Goal: Task Accomplishment & Management: Use online tool/utility

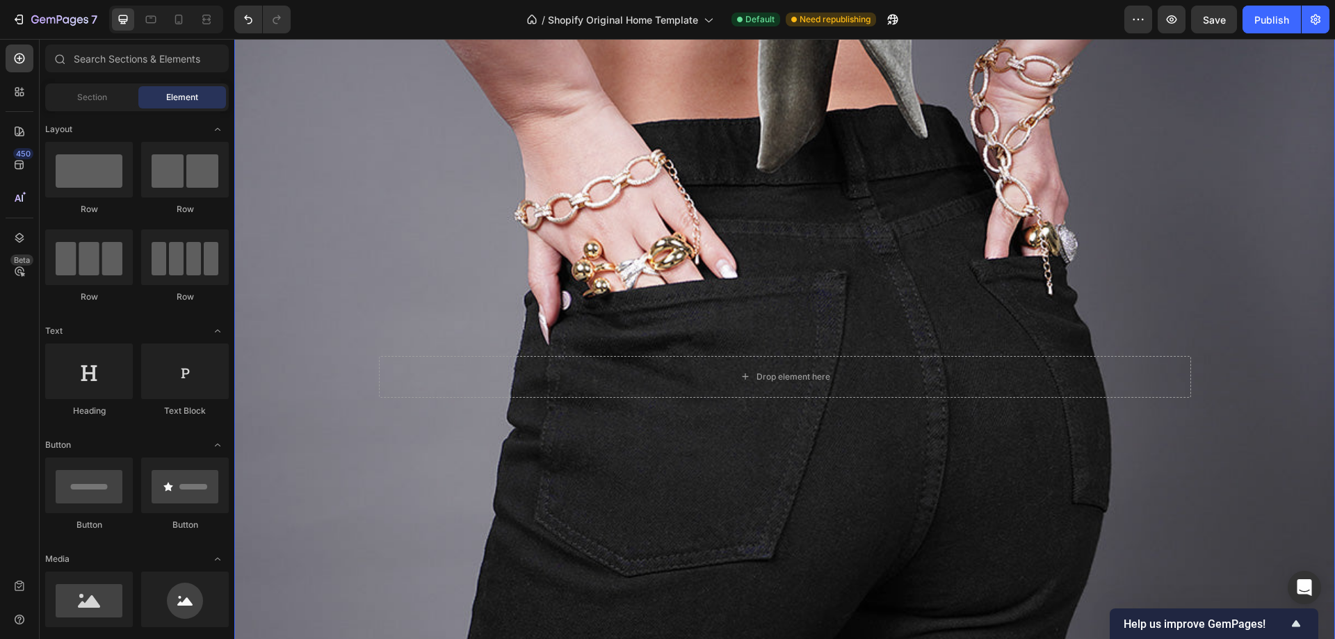
scroll to position [139, 0]
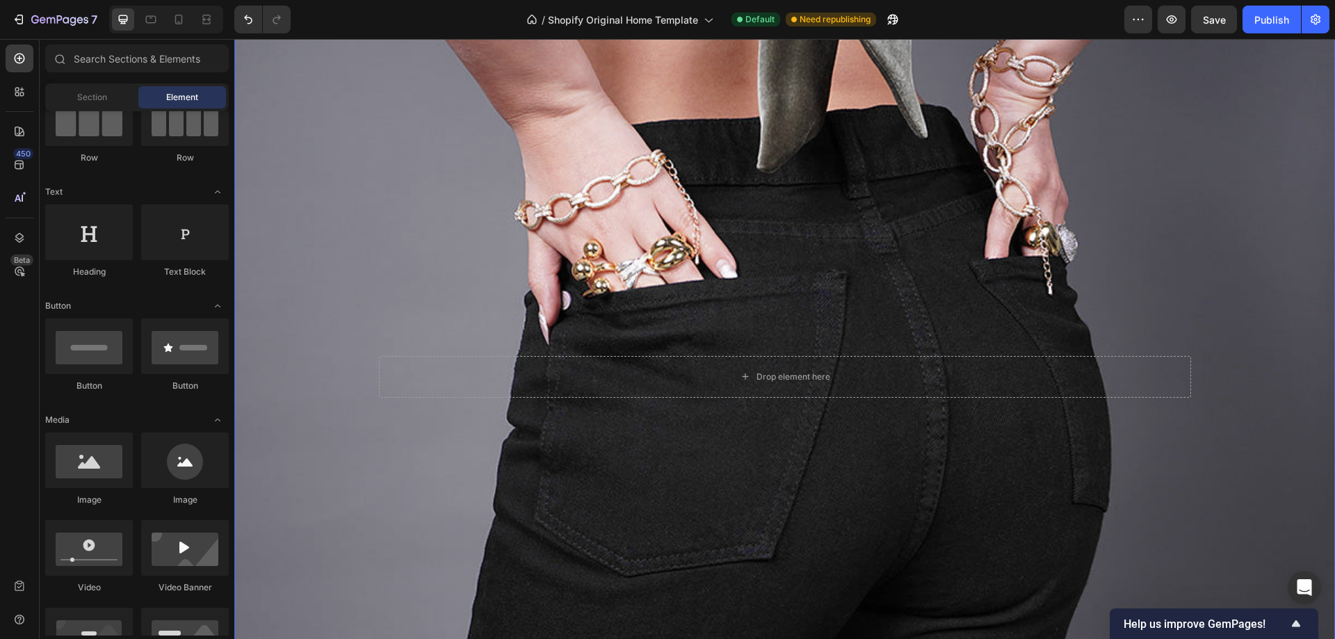
click at [510, 198] on div "Background Image" at bounding box center [784, 376] width 1101 height 711
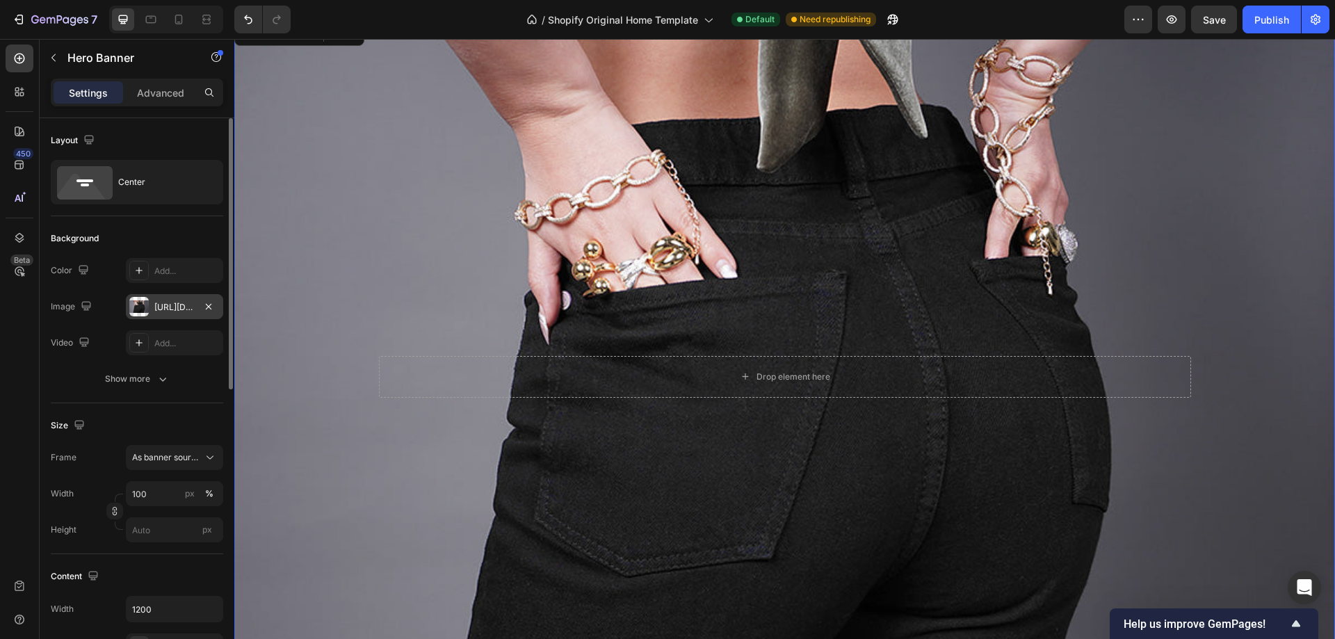
click at [193, 307] on div "[URL][DOMAIN_NAME]" at bounding box center [174, 307] width 40 height 13
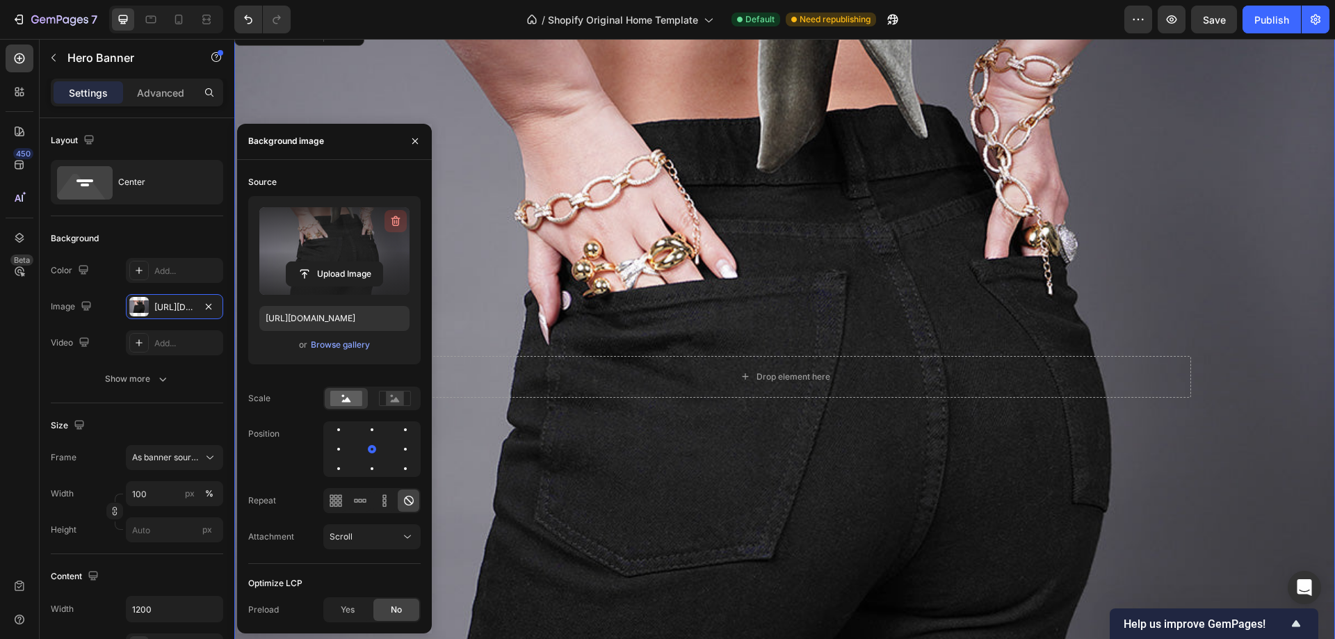
click at [396, 218] on icon "button" at bounding box center [396, 221] width 14 height 14
type input "Auto"
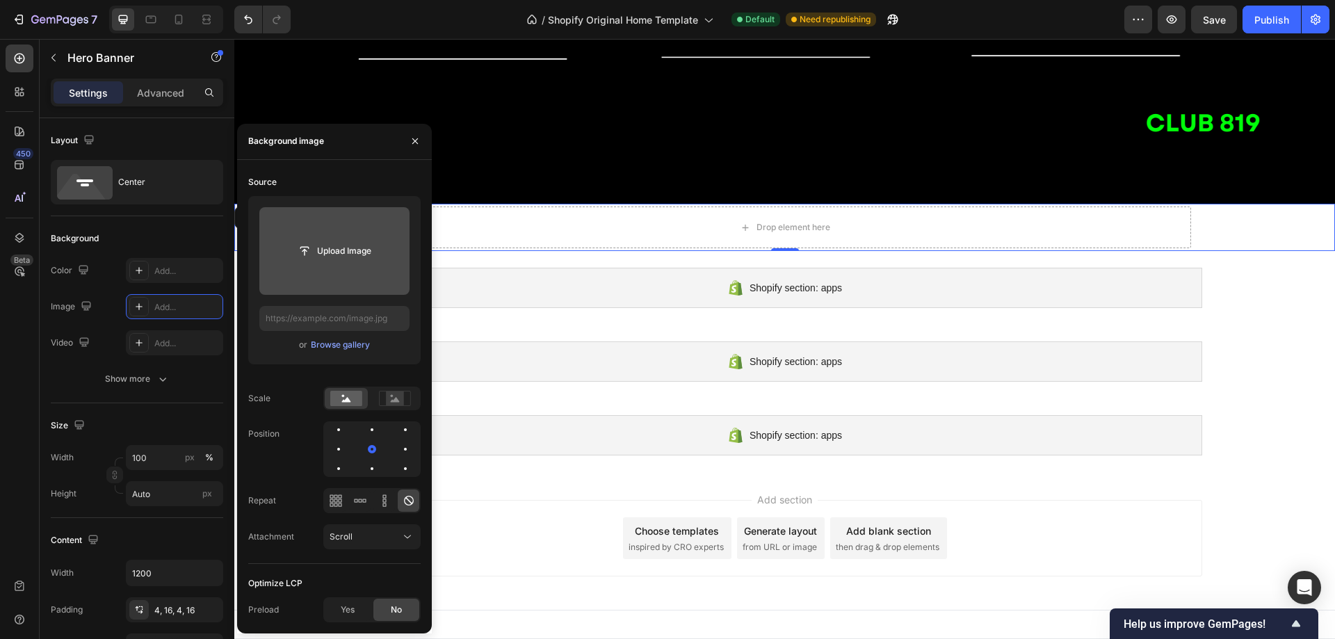
scroll to position [4476, 0]
click at [347, 261] on input "file" at bounding box center [334, 251] width 96 height 24
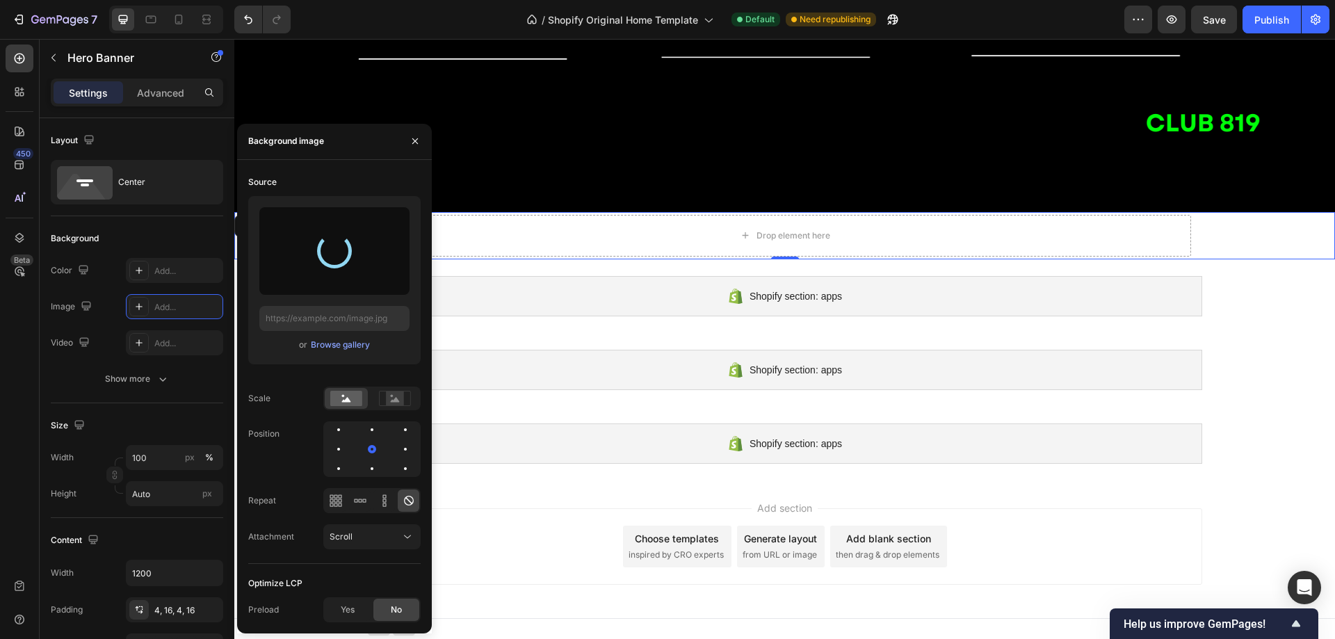
type input "[URL][DOMAIN_NAME]"
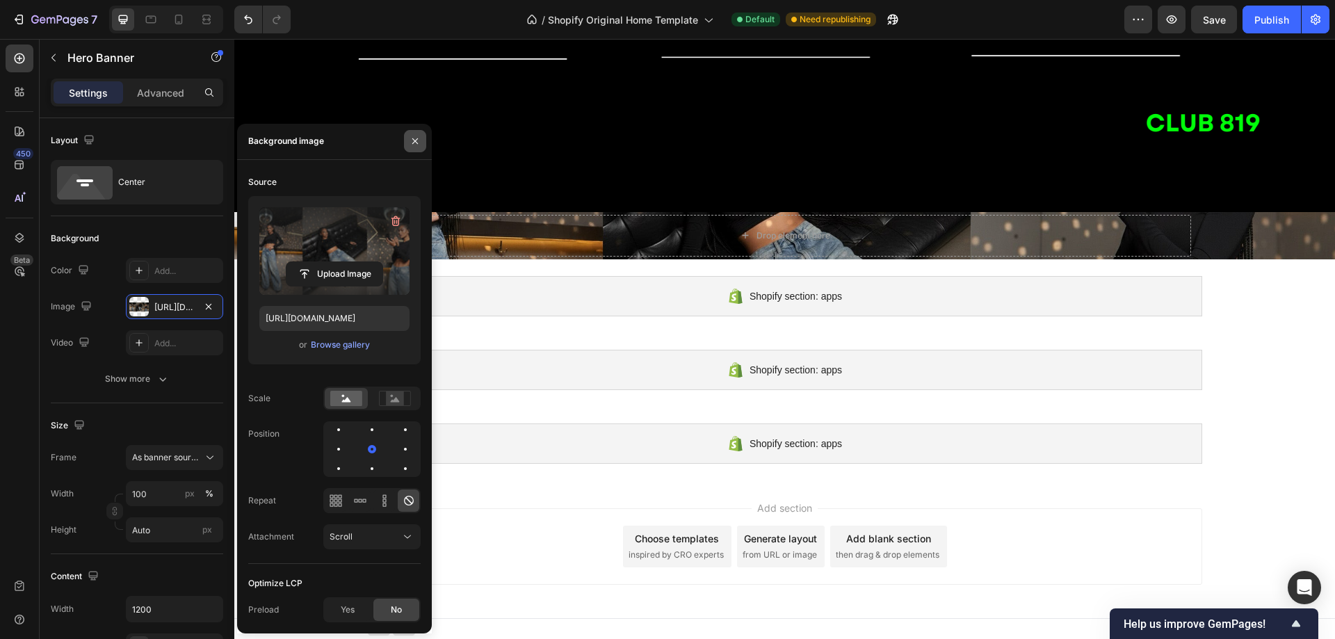
click at [421, 143] on button "button" at bounding box center [415, 141] width 22 height 22
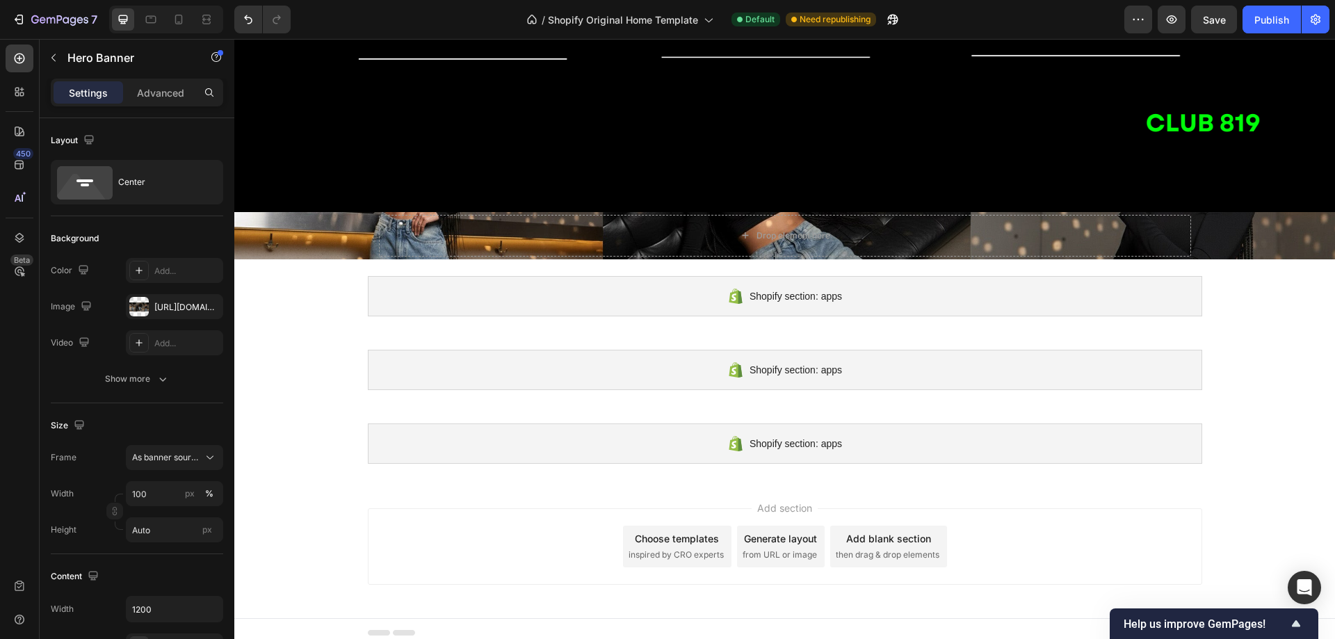
click at [323, 223] on div "Background Image" at bounding box center [784, 235] width 1101 height 47
click at [750, 230] on div "Drop element here" at bounding box center [785, 236] width 113 height 22
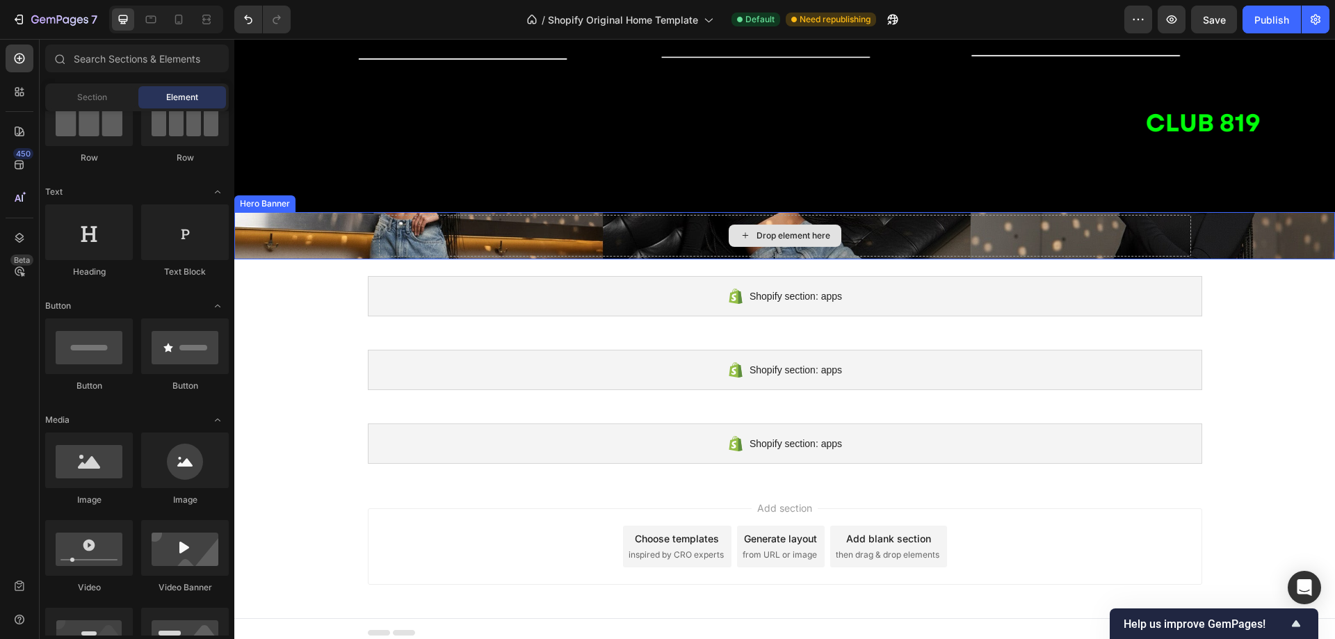
click at [749, 230] on div "Drop element here" at bounding box center [785, 236] width 113 height 22
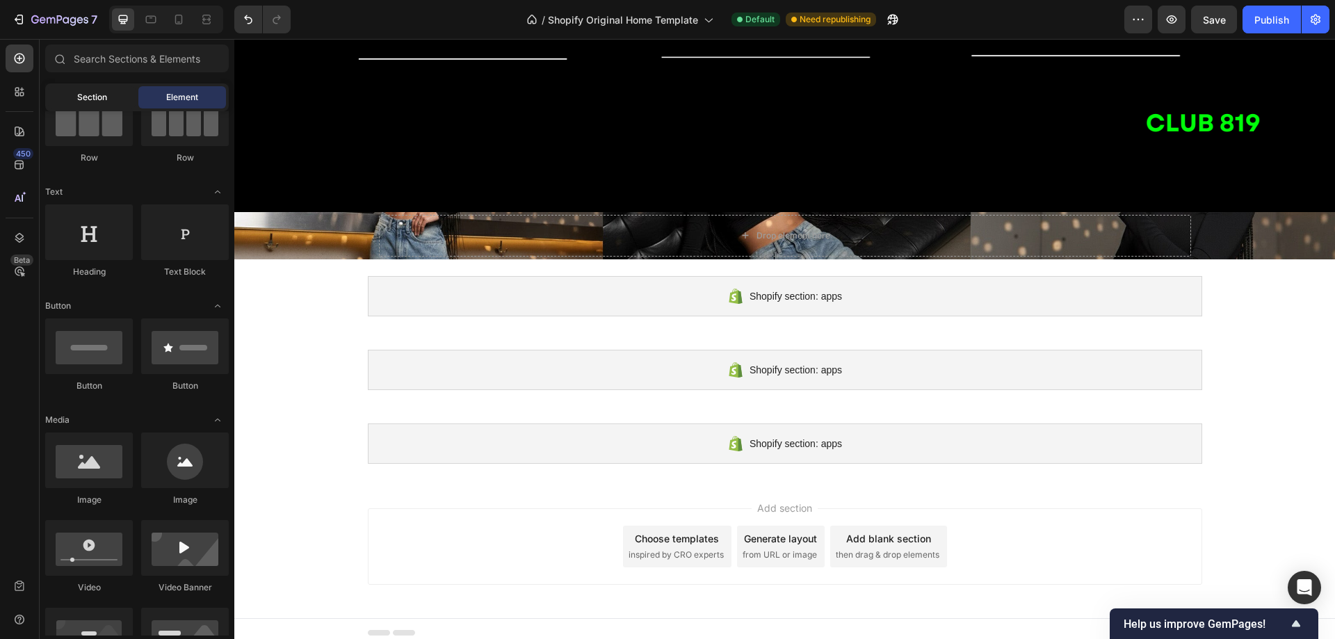
click at [99, 95] on span "Section" at bounding box center [92, 97] width 30 height 13
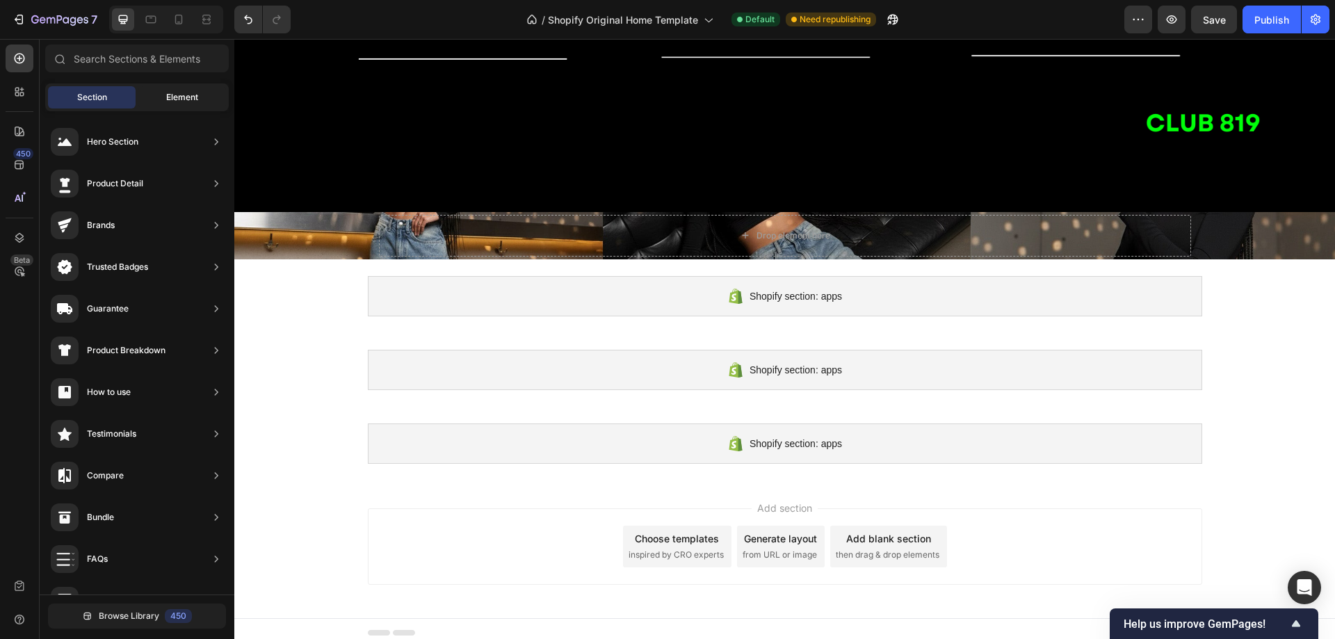
click at [166, 89] on div "Element" at bounding box center [182, 97] width 88 height 22
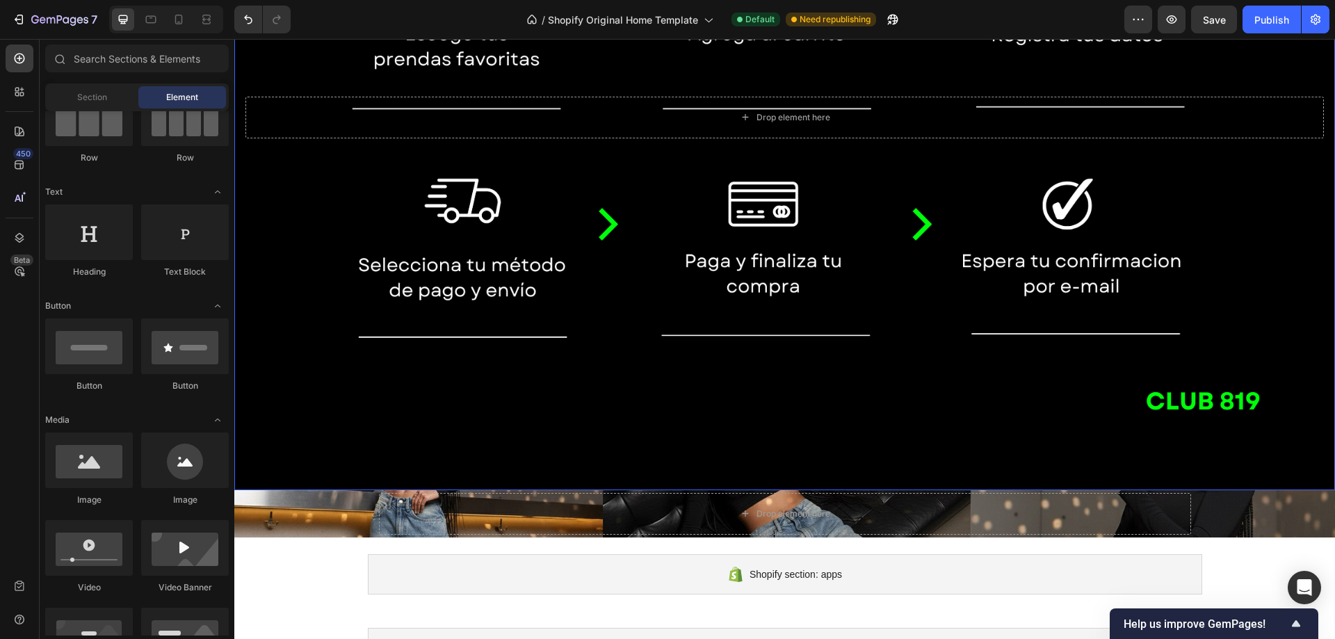
scroll to position [4267, 0]
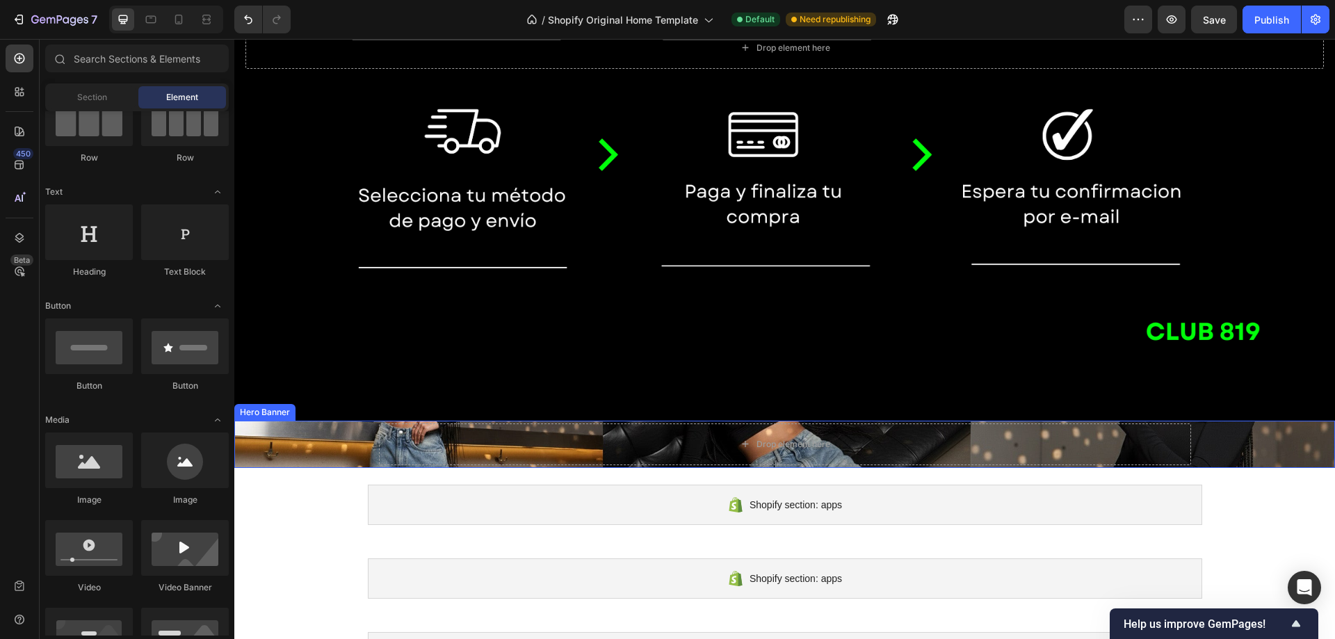
click at [1258, 444] on div "Background Image" at bounding box center [784, 444] width 1101 height 47
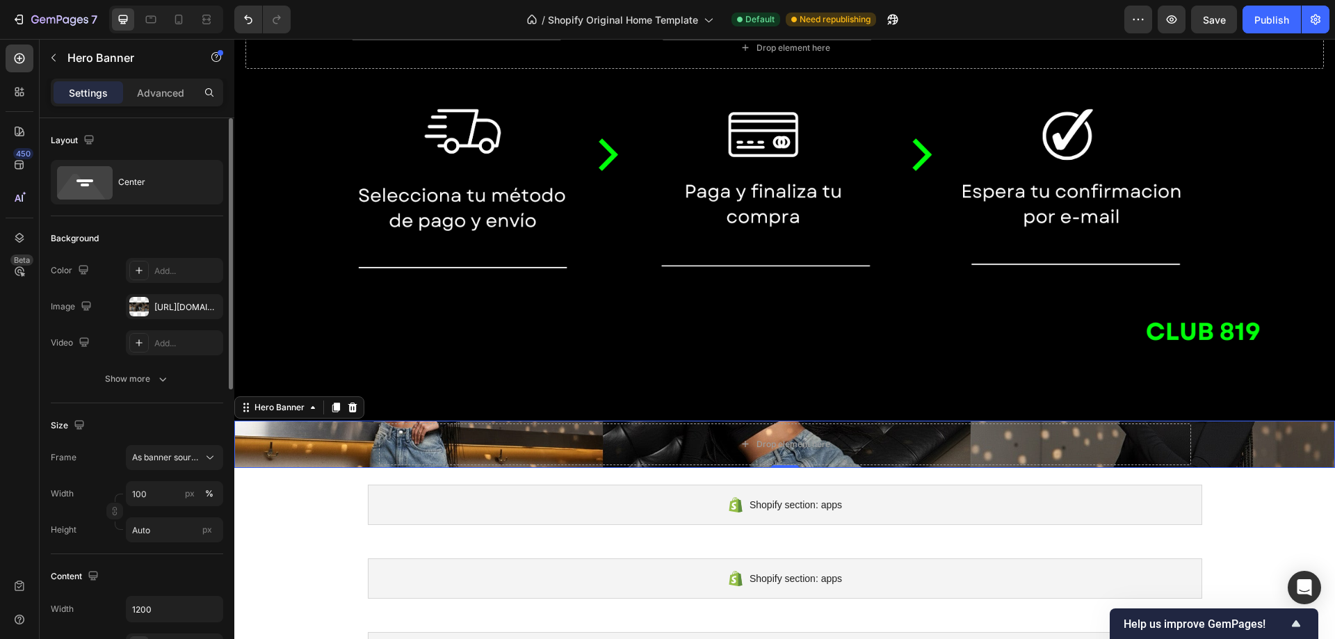
scroll to position [70, 0]
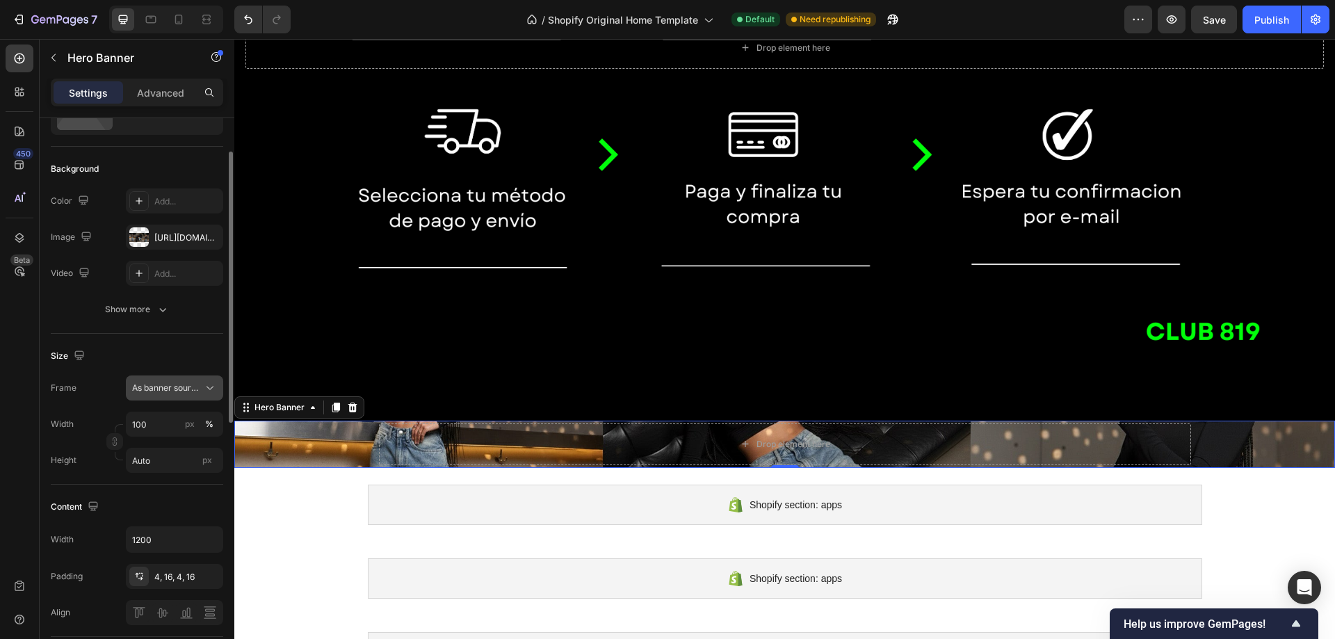
click at [182, 389] on span "As banner source" at bounding box center [166, 388] width 68 height 13
click at [158, 445] on span "Custom" at bounding box center [146, 446] width 31 height 13
click at [177, 388] on div "Custom" at bounding box center [166, 388] width 68 height 13
click at [165, 414] on div "As banner source" at bounding box center [161, 421] width 111 height 25
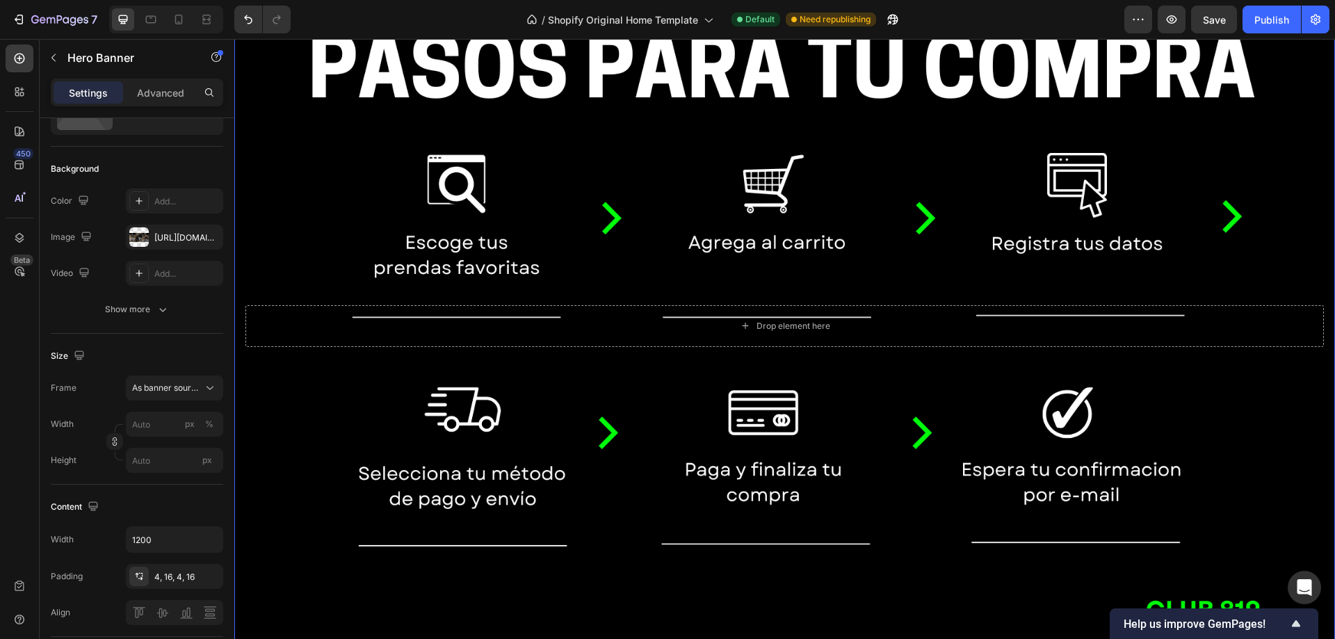
scroll to position [4267, 0]
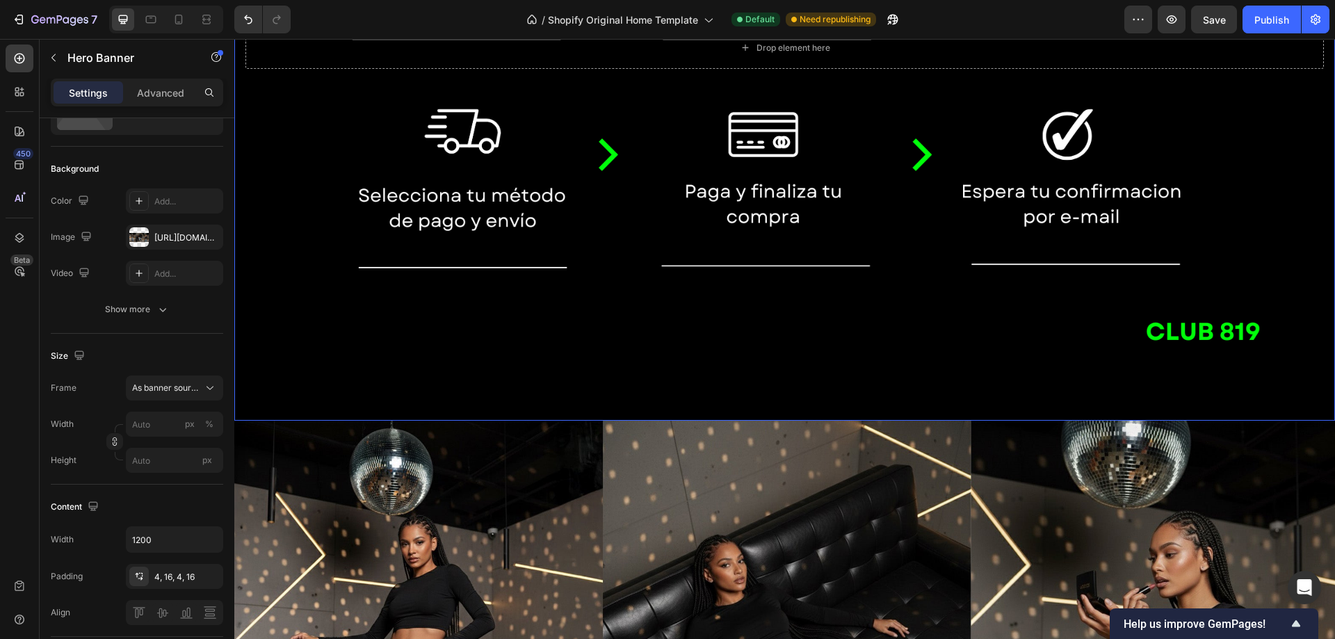
click at [715, 331] on div "Background Image" at bounding box center [784, 47] width 1101 height 745
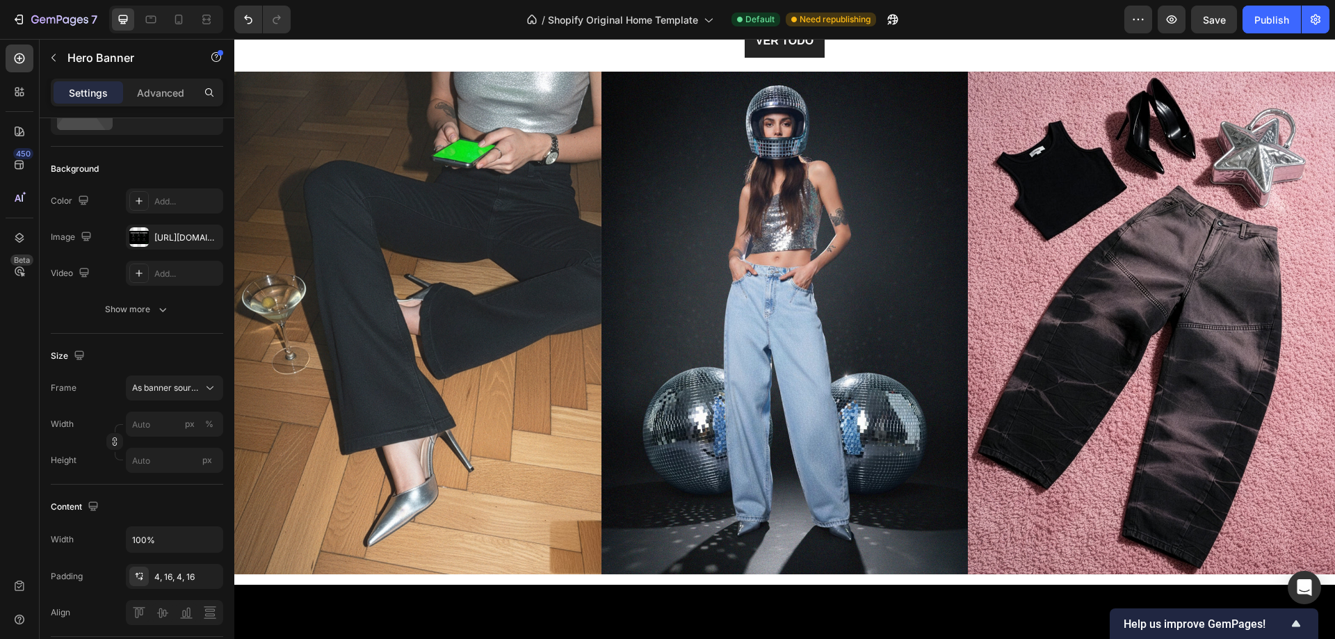
scroll to position [3572, 0]
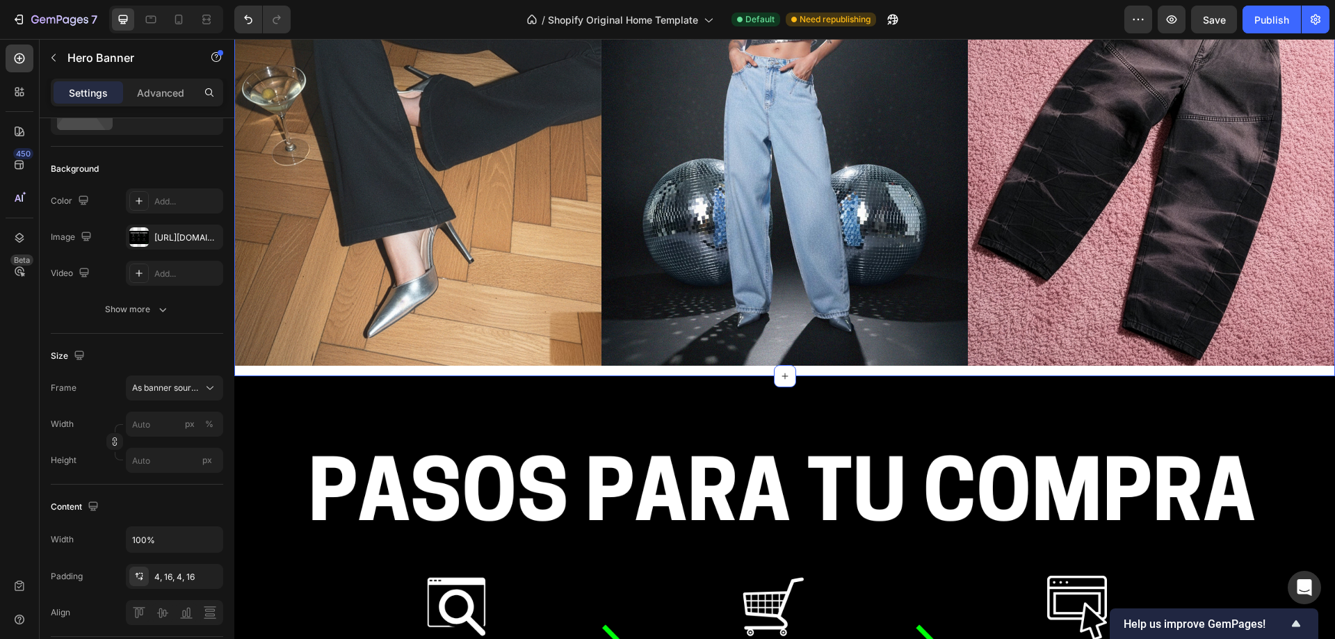
click at [919, 366] on div "VER TODO Button Image Image Image Row Section 5" at bounding box center [784, 96] width 1101 height 560
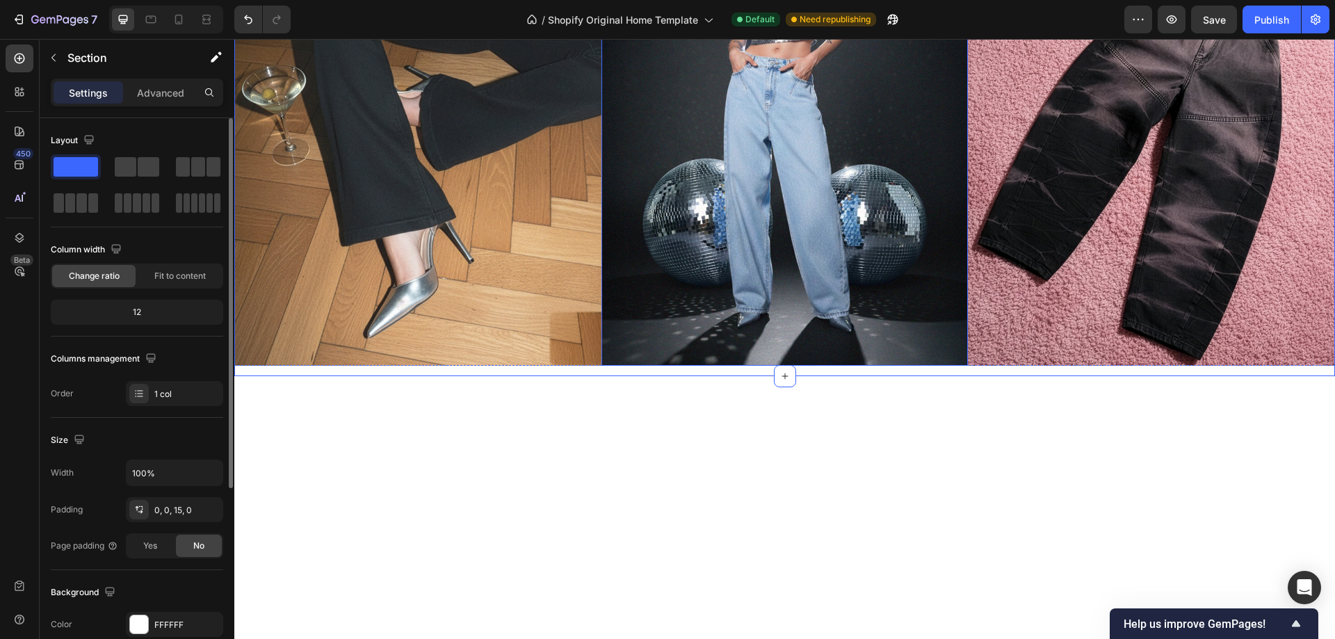
scroll to position [3224, 0]
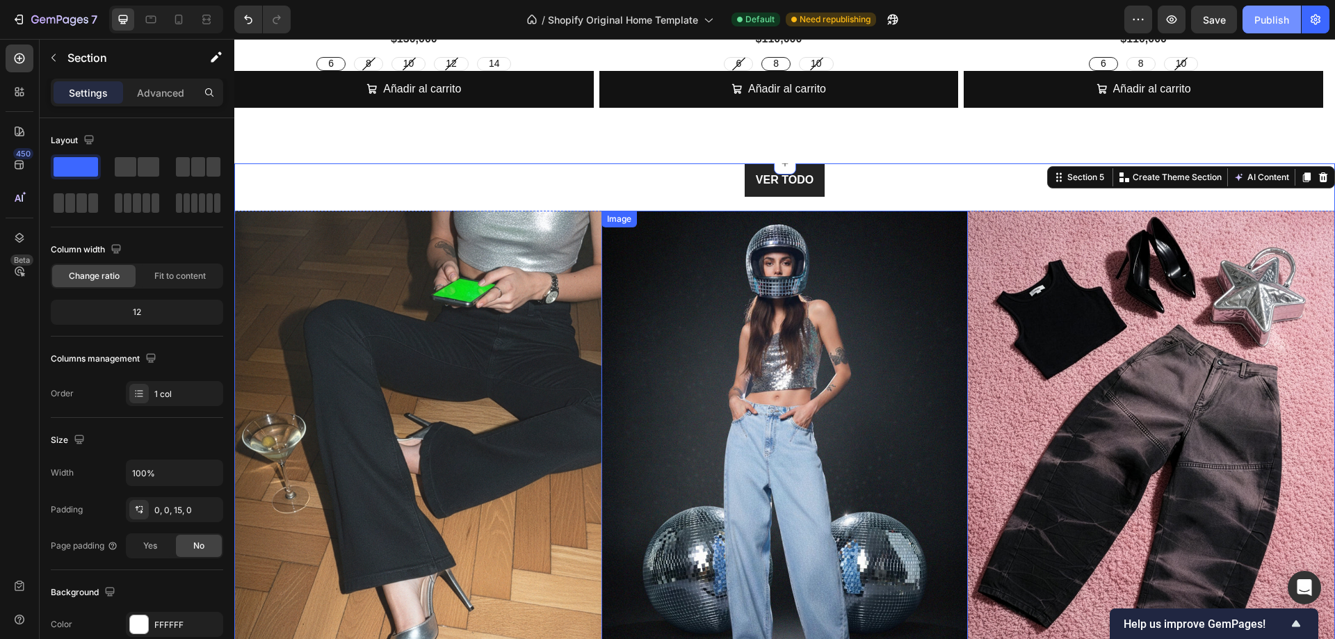
click at [1266, 25] on div "Publish" at bounding box center [1271, 20] width 35 height 15
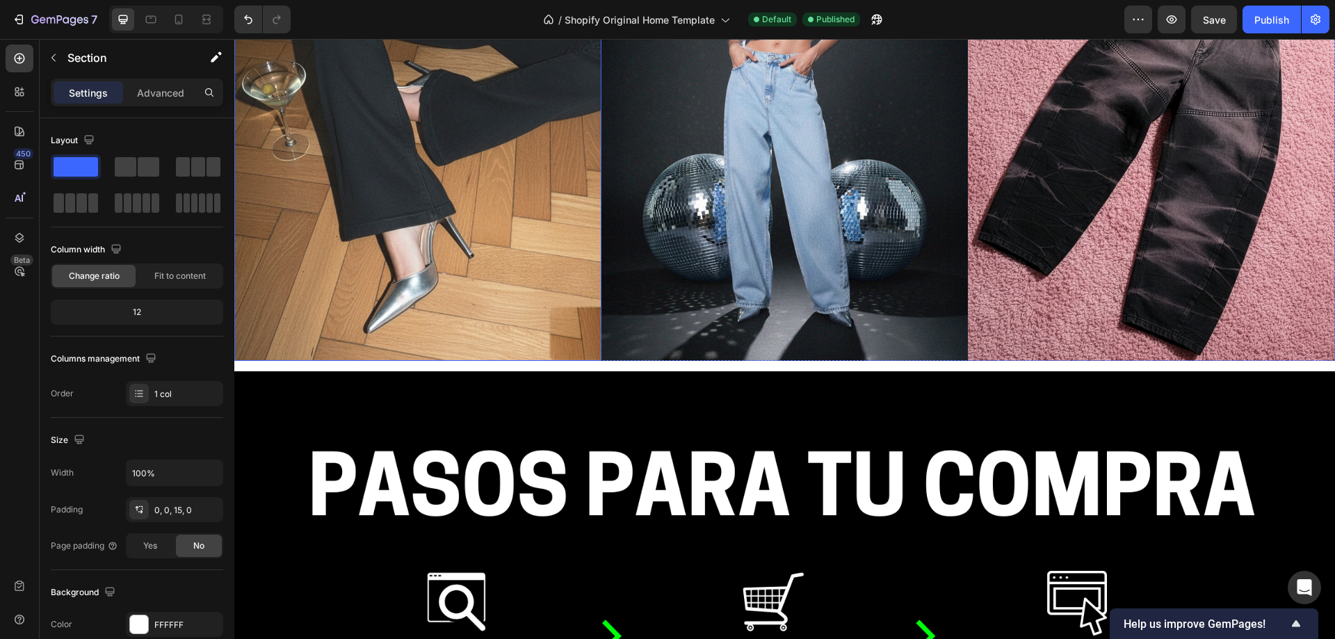
scroll to position [3268, 0]
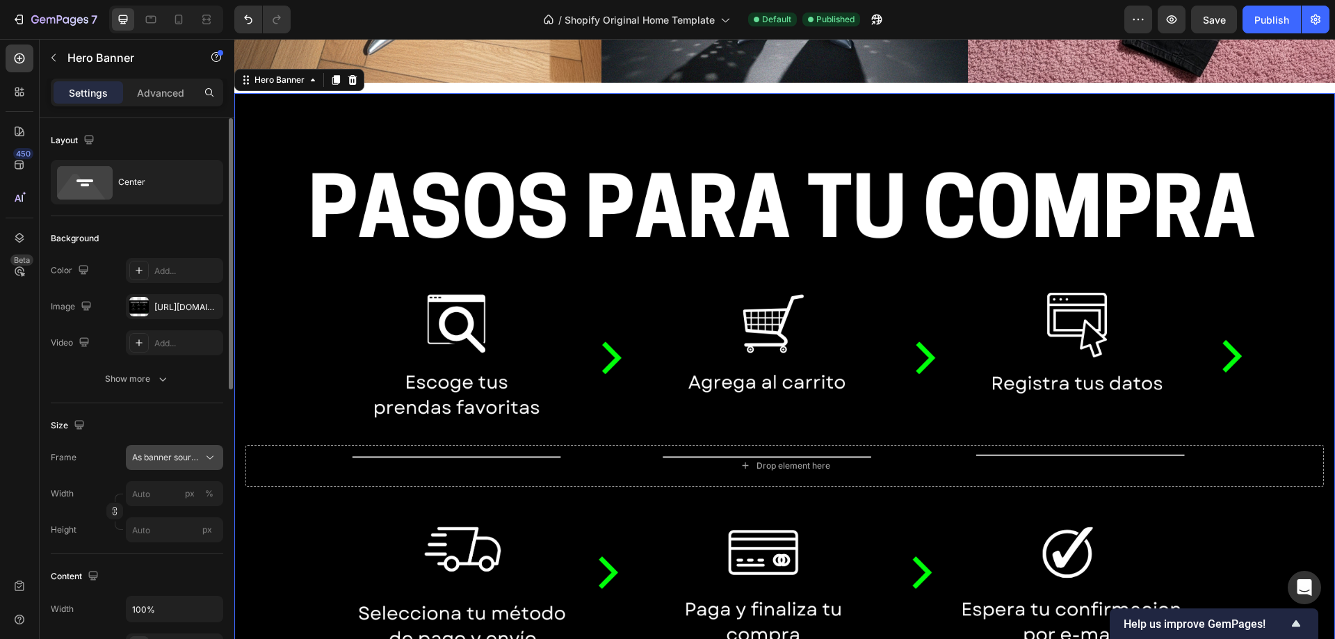
click at [197, 456] on span "As banner source" at bounding box center [166, 457] width 68 height 13
click at [188, 457] on span "As banner source" at bounding box center [166, 457] width 68 height 13
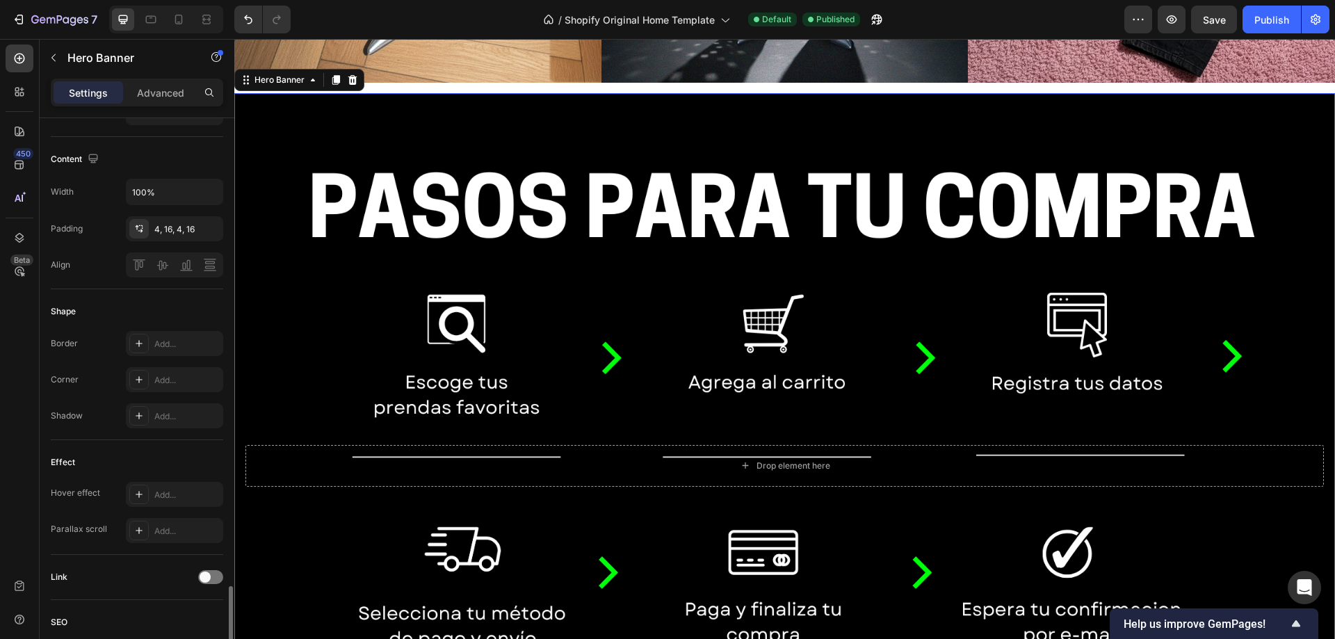
scroll to position [596, 0]
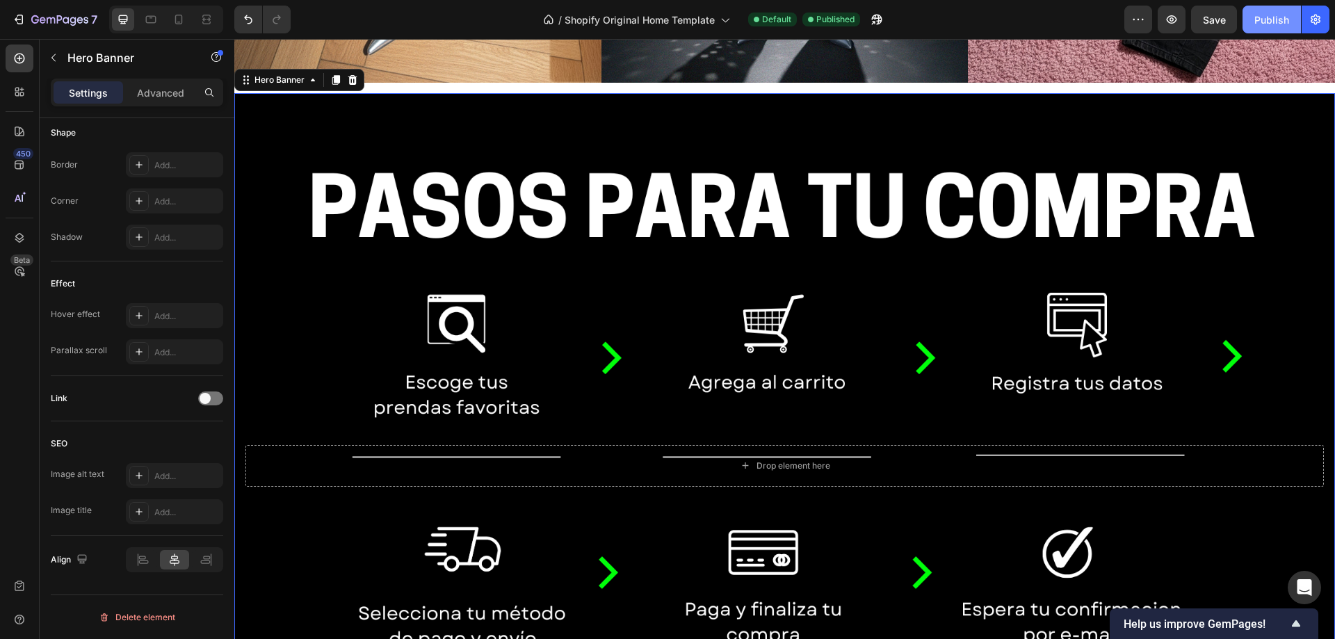
click at [1285, 26] on div "Publish" at bounding box center [1271, 20] width 35 height 15
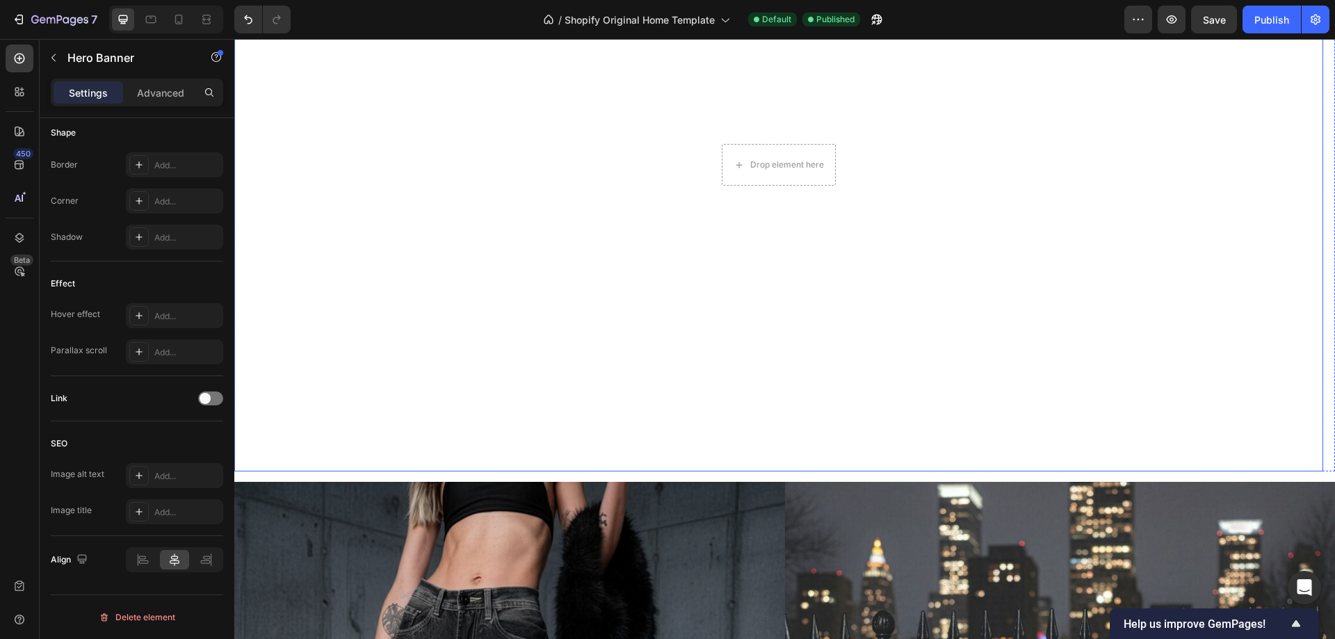
scroll to position [0, 0]
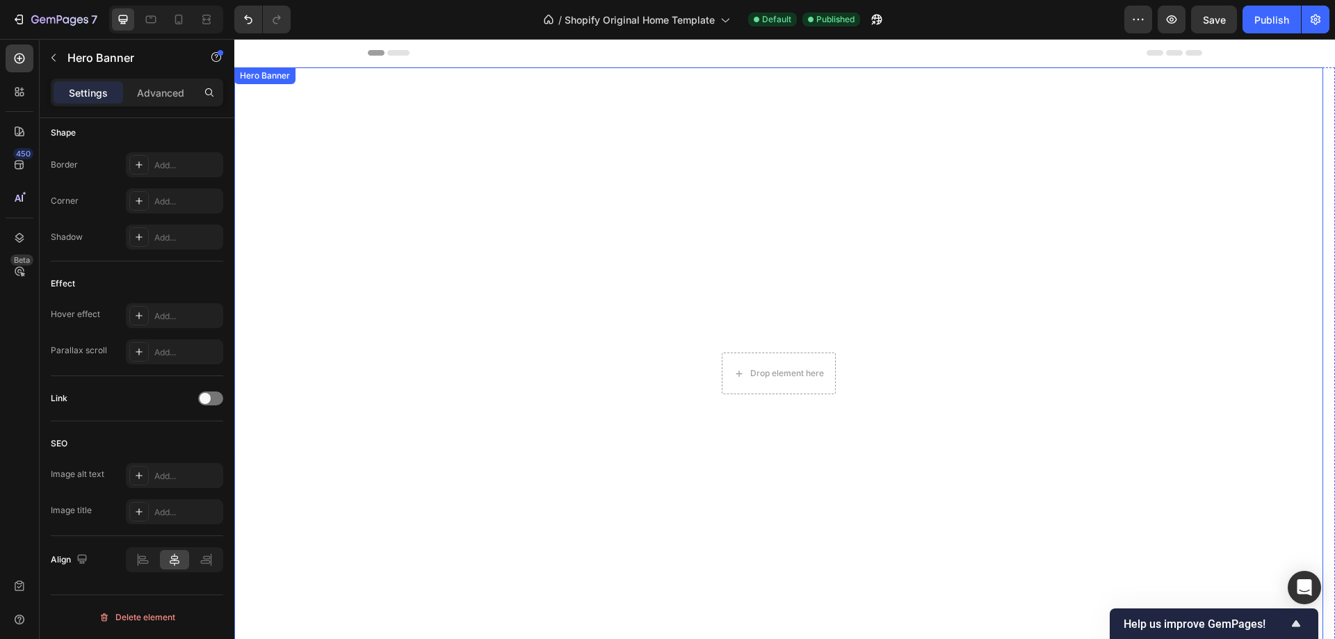
click at [278, 74] on div "Hero Banner" at bounding box center [265, 76] width 56 height 13
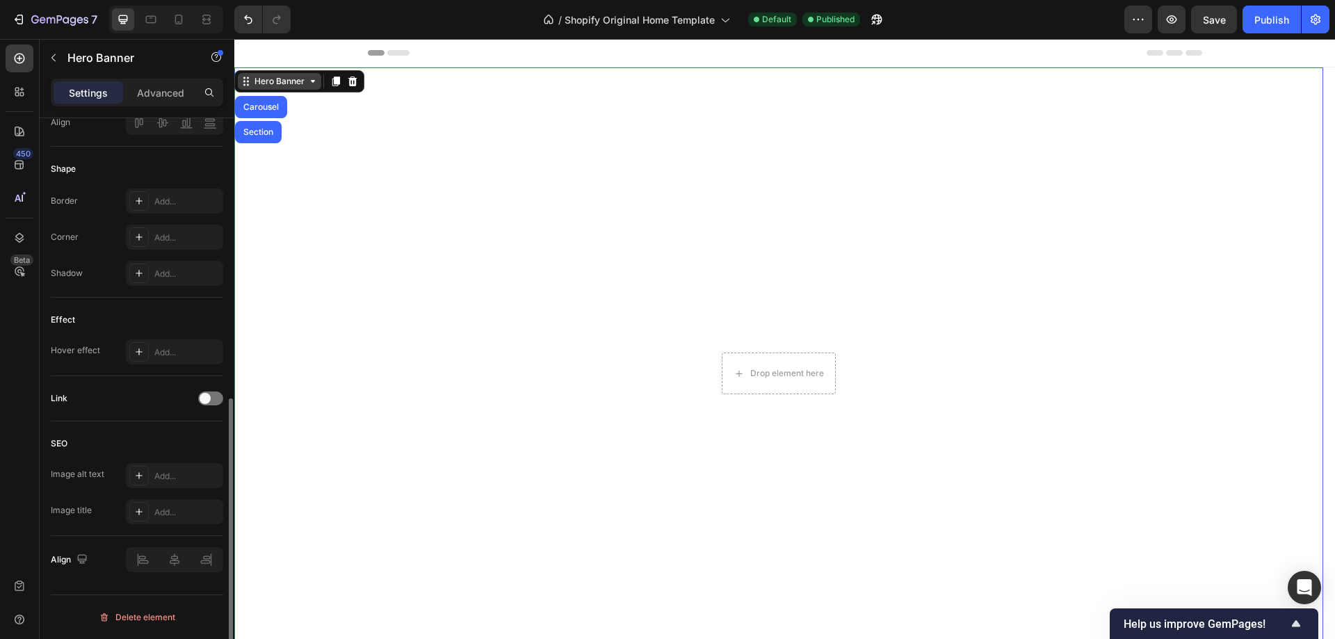
scroll to position [560, 0]
click at [146, 89] on p "Advanced" at bounding box center [160, 93] width 47 height 15
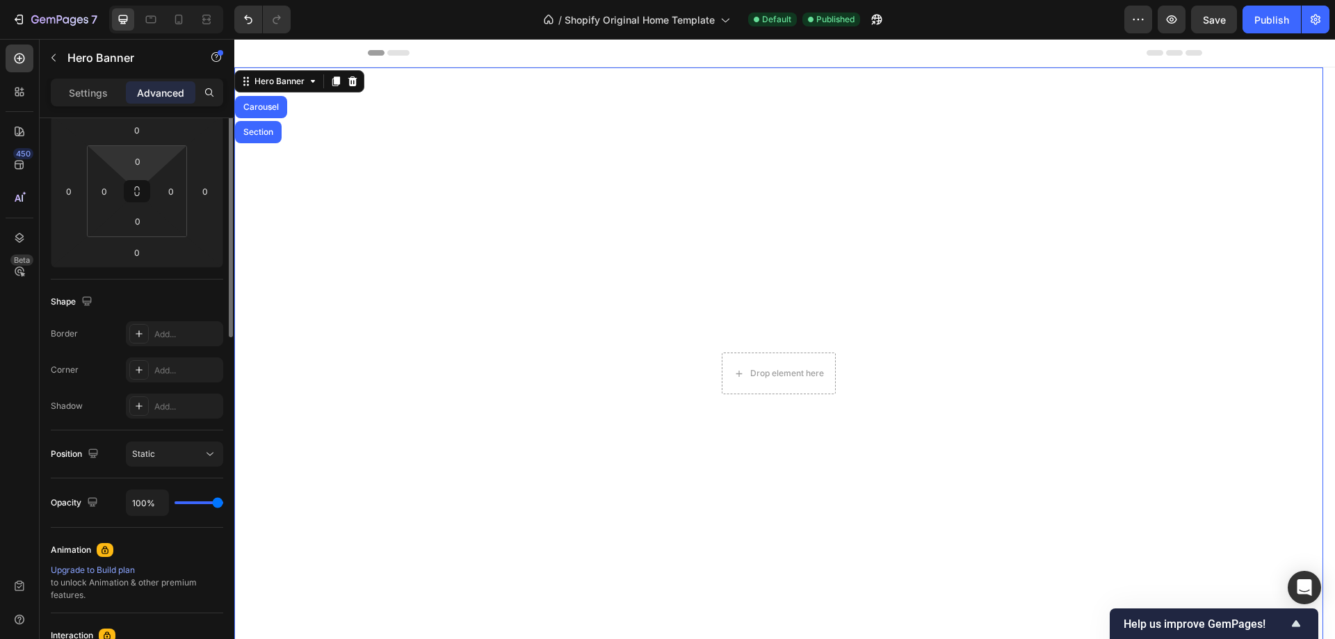
scroll to position [0, 0]
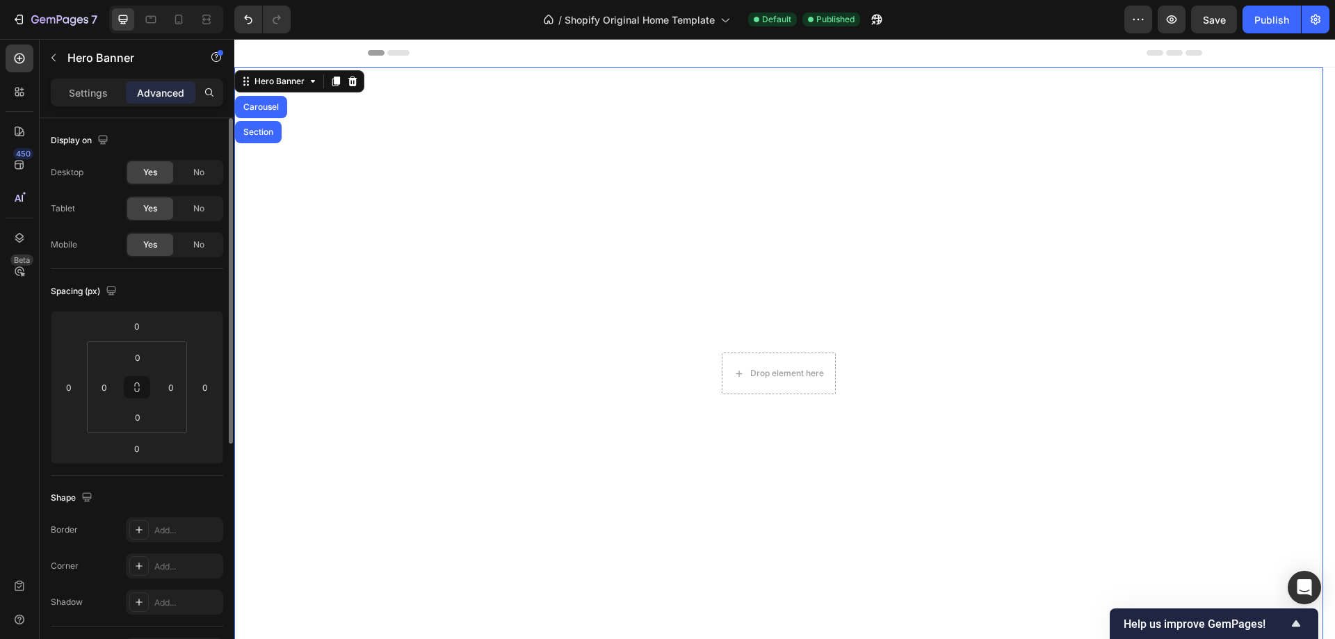
click at [61, 243] on div "Mobile" at bounding box center [64, 245] width 26 height 13
click at [88, 92] on p "Settings" at bounding box center [88, 93] width 39 height 15
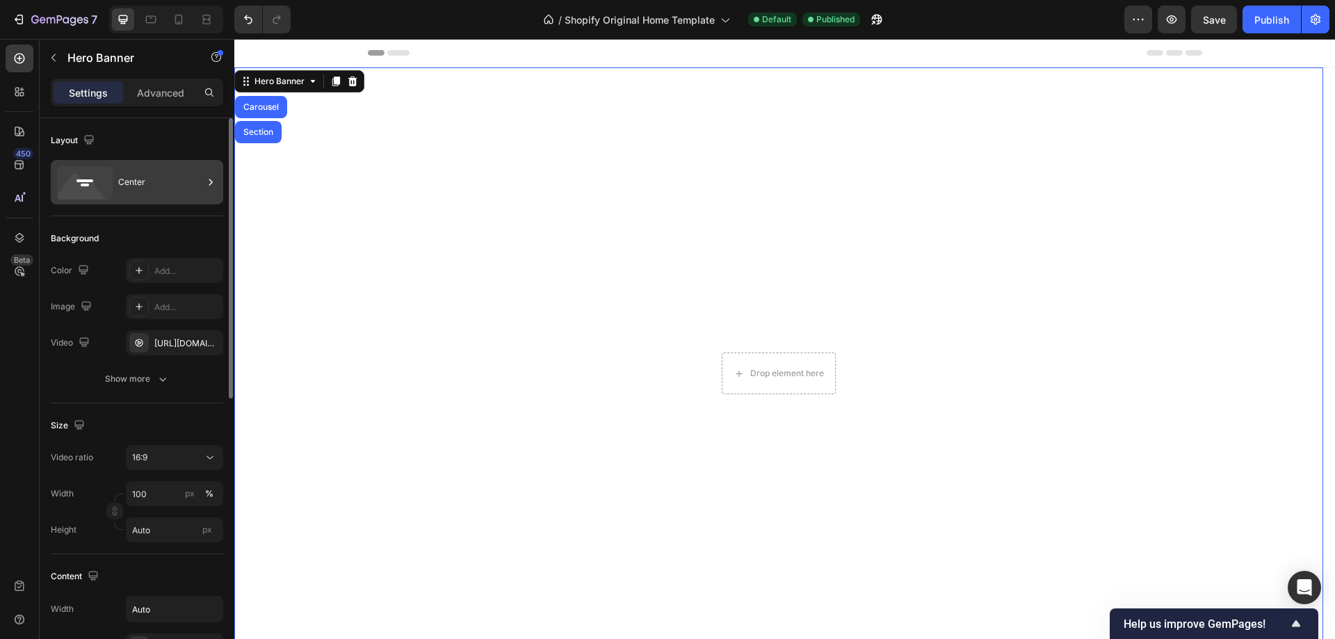
click at [154, 181] on div "Center" at bounding box center [160, 182] width 85 height 32
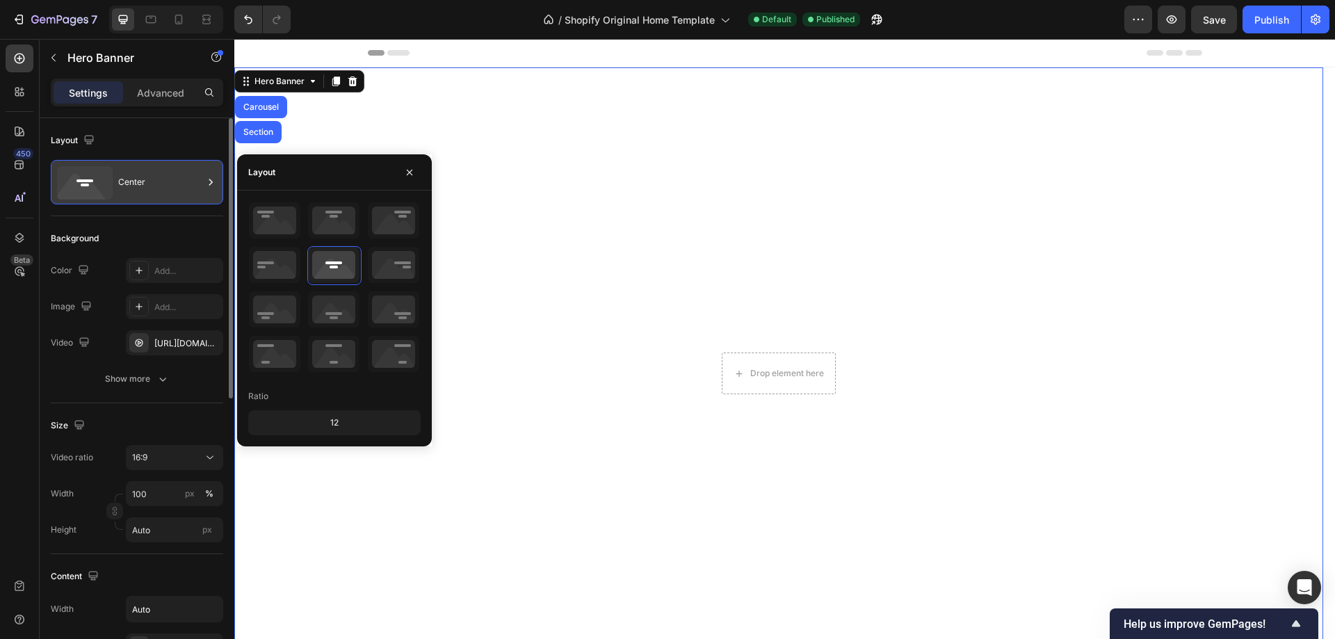
click at [154, 181] on div "Center" at bounding box center [160, 182] width 85 height 32
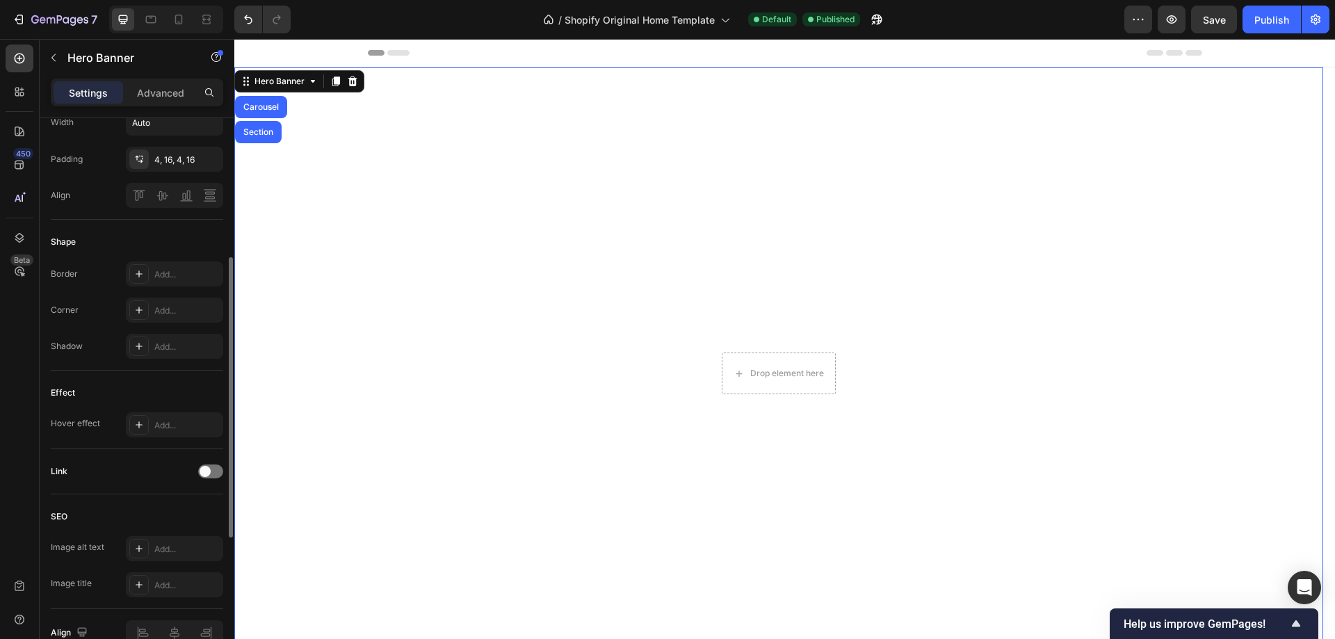
scroll to position [556, 0]
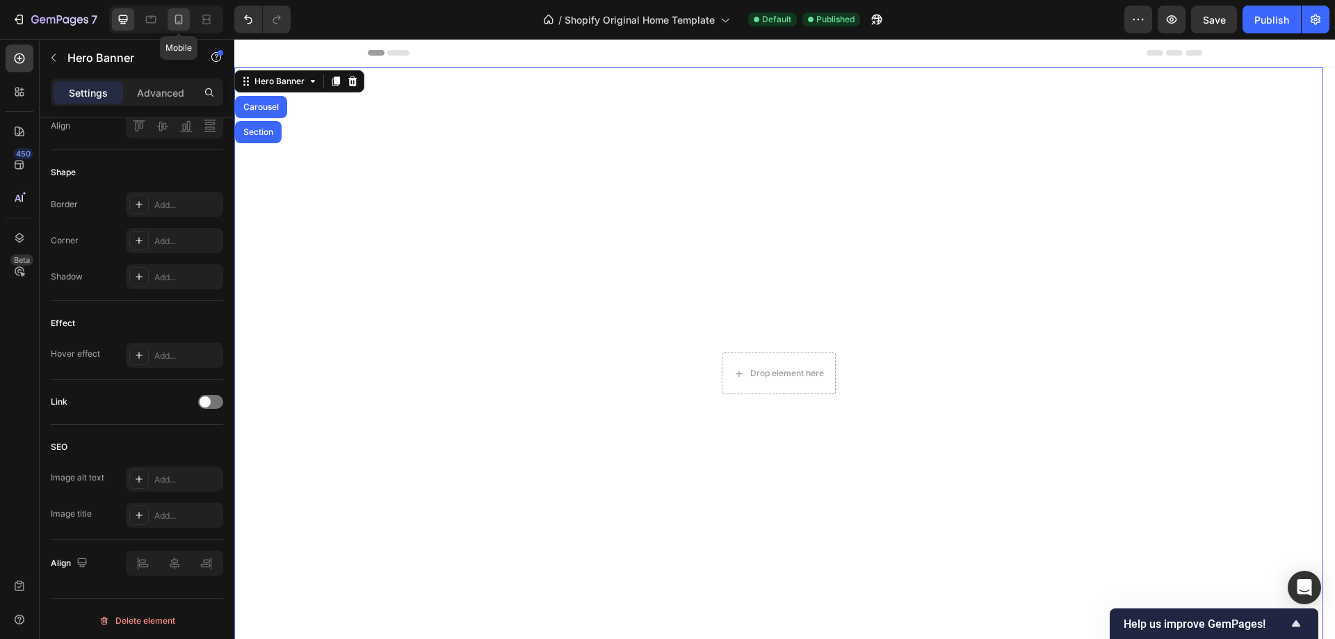
click at [180, 26] on div at bounding box center [179, 19] width 22 height 22
type input "100%"
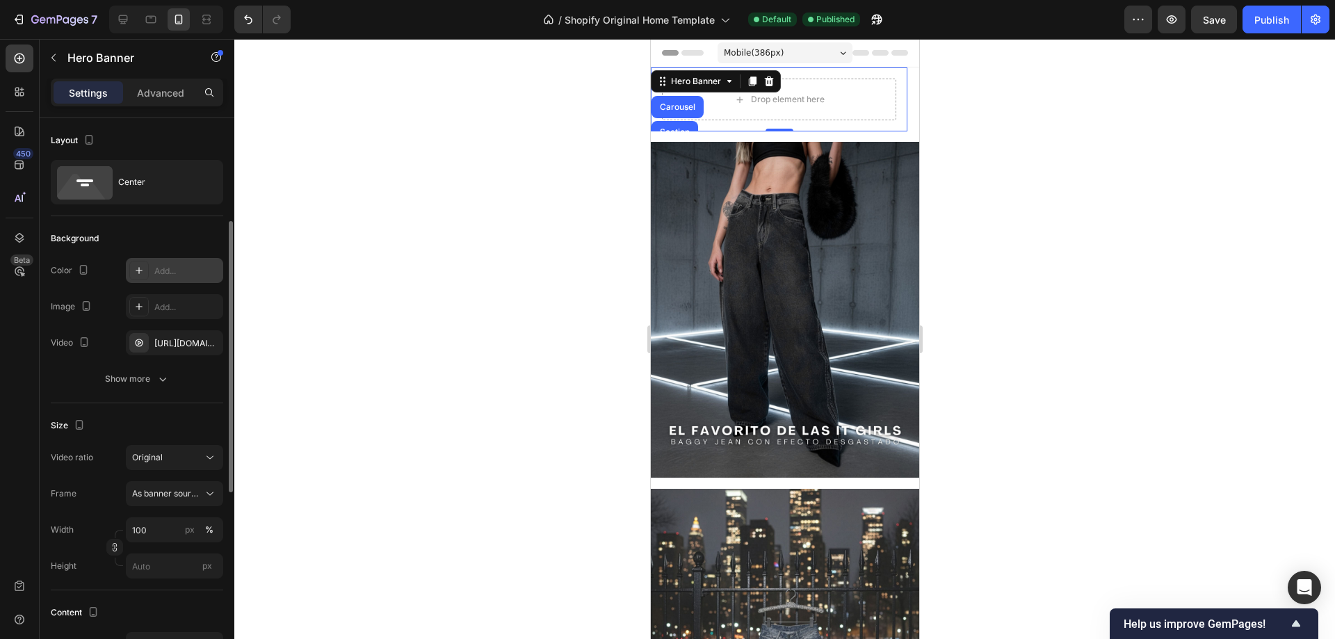
scroll to position [139, 0]
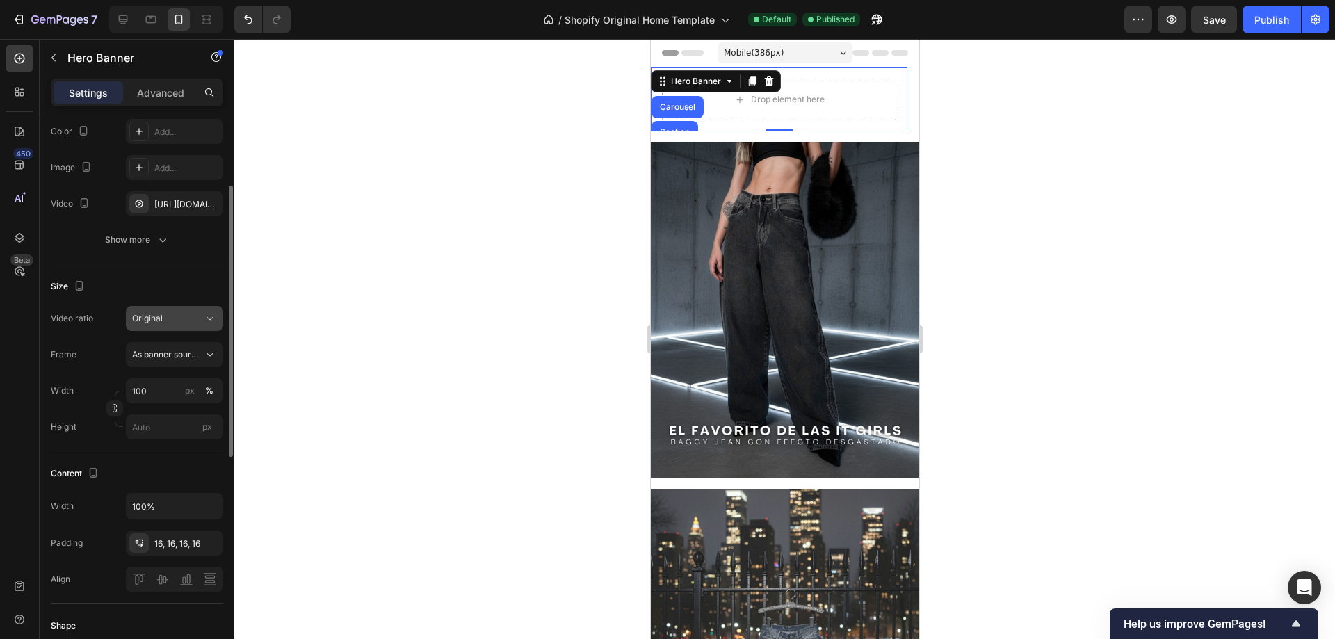
click at [177, 319] on div "Original" at bounding box center [167, 318] width 71 height 13
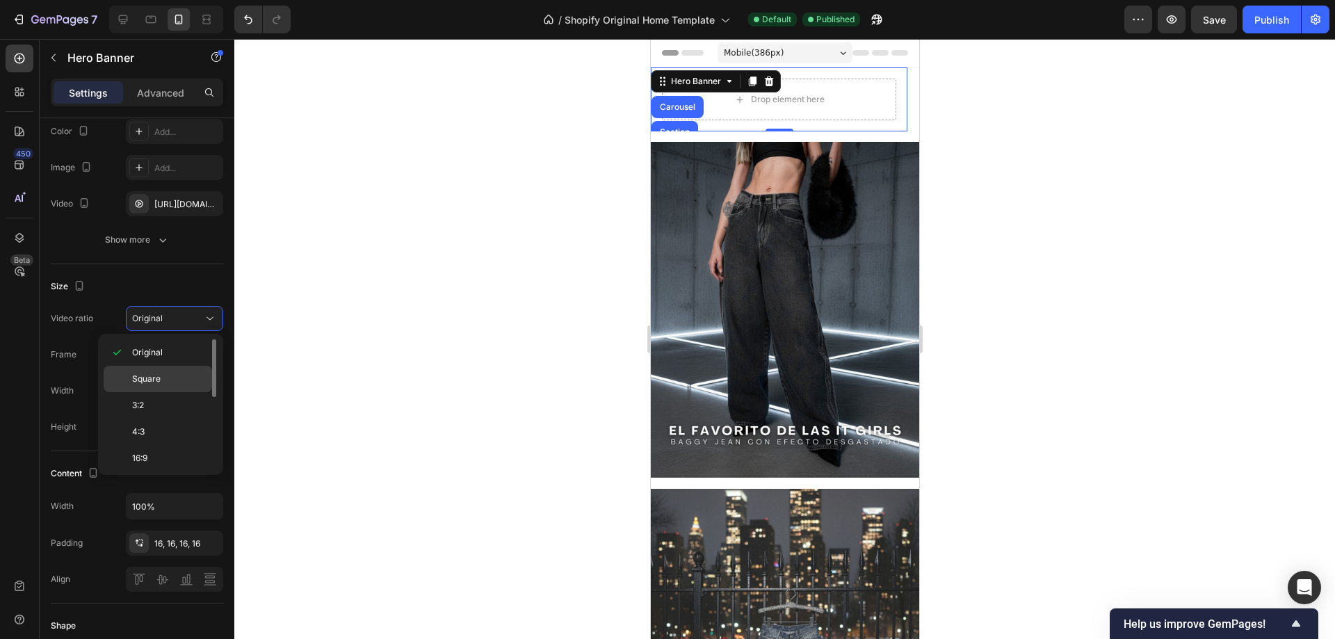
click at [179, 381] on p "Square" at bounding box center [169, 379] width 74 height 13
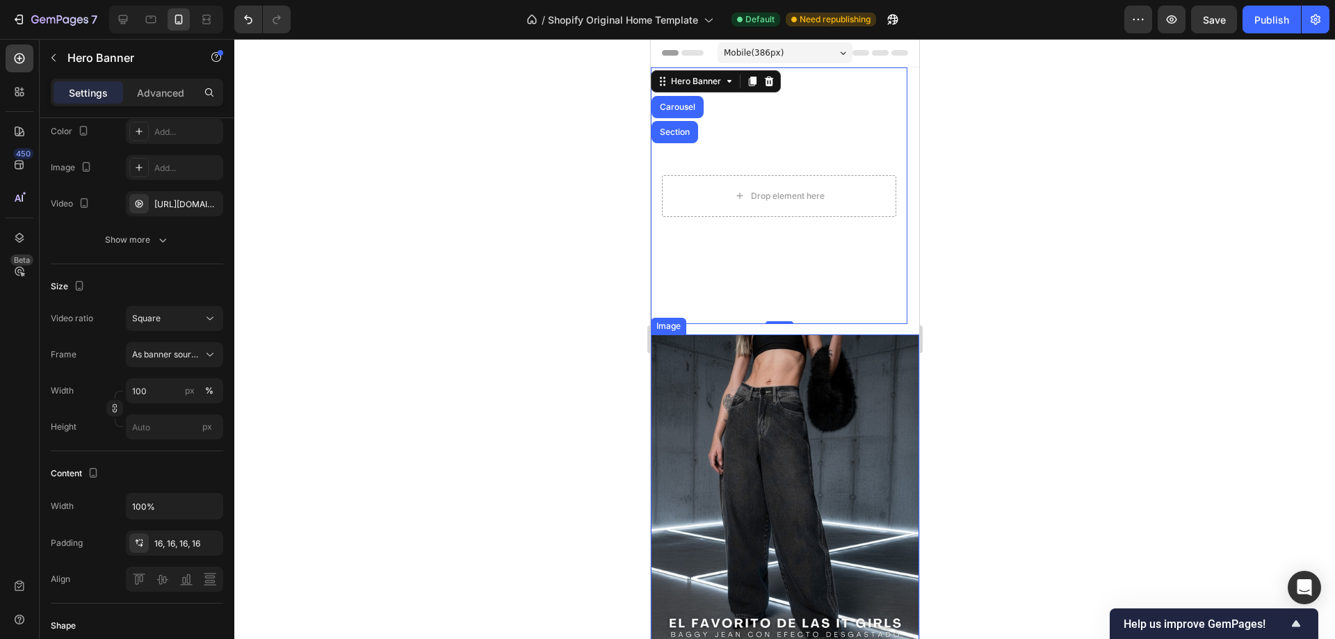
scroll to position [278, 0]
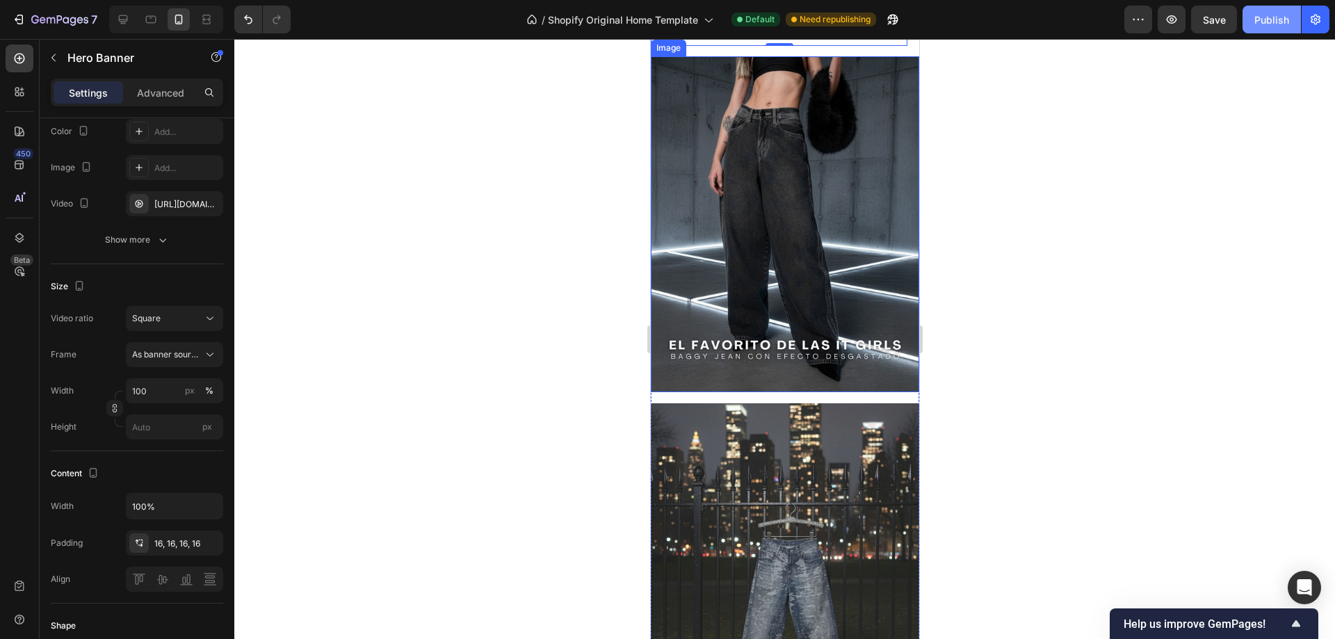
click at [1285, 22] on div "Publish" at bounding box center [1271, 20] width 35 height 15
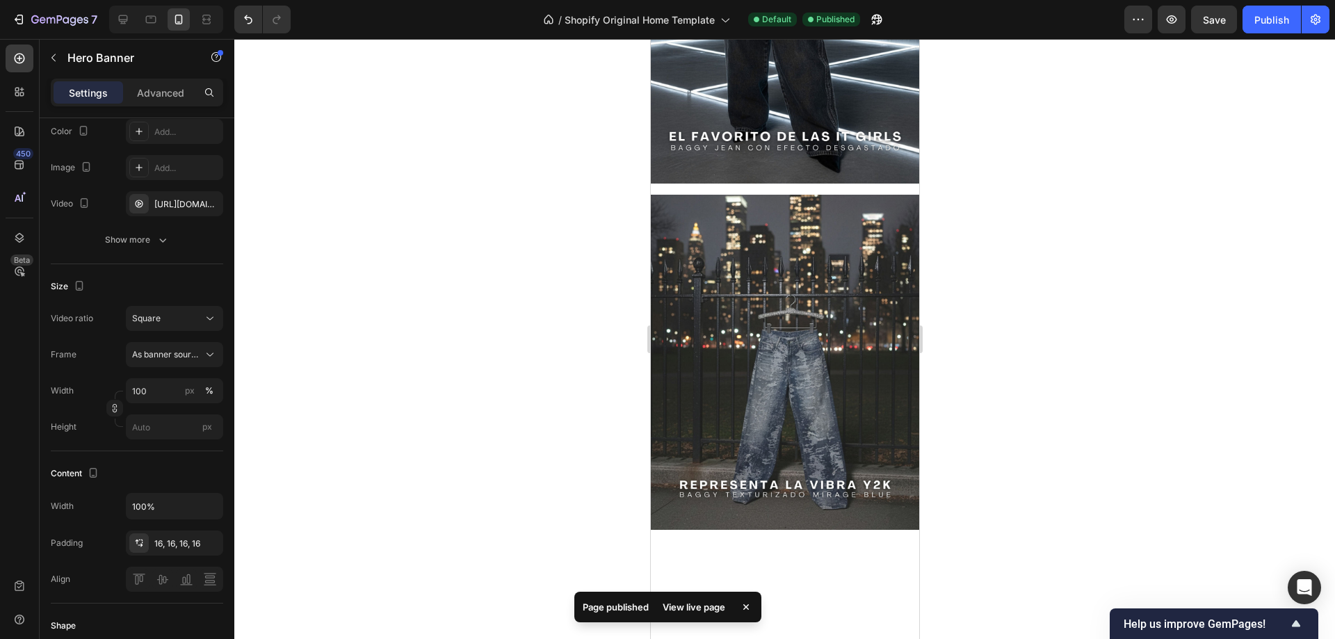
scroll to position [0, 0]
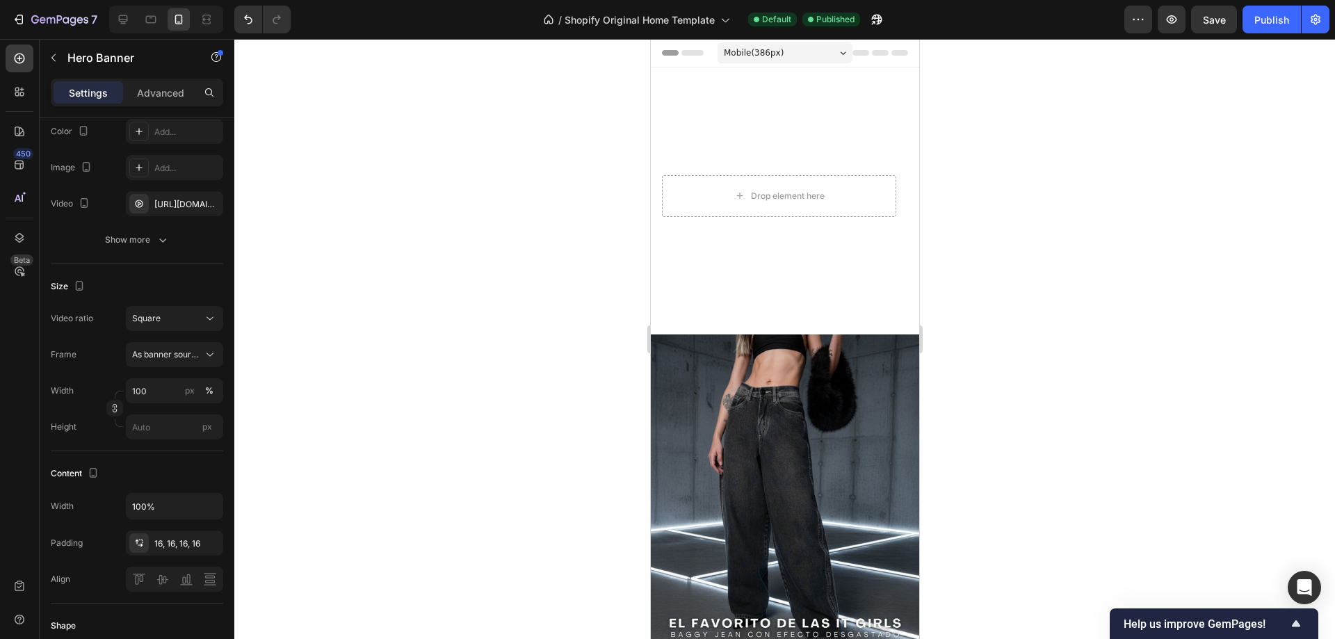
click at [713, 118] on video "Background Image" at bounding box center [778, 195] width 257 height 257
click at [171, 316] on div "Square" at bounding box center [167, 318] width 71 height 13
click at [164, 354] on p "Original" at bounding box center [169, 352] width 74 height 13
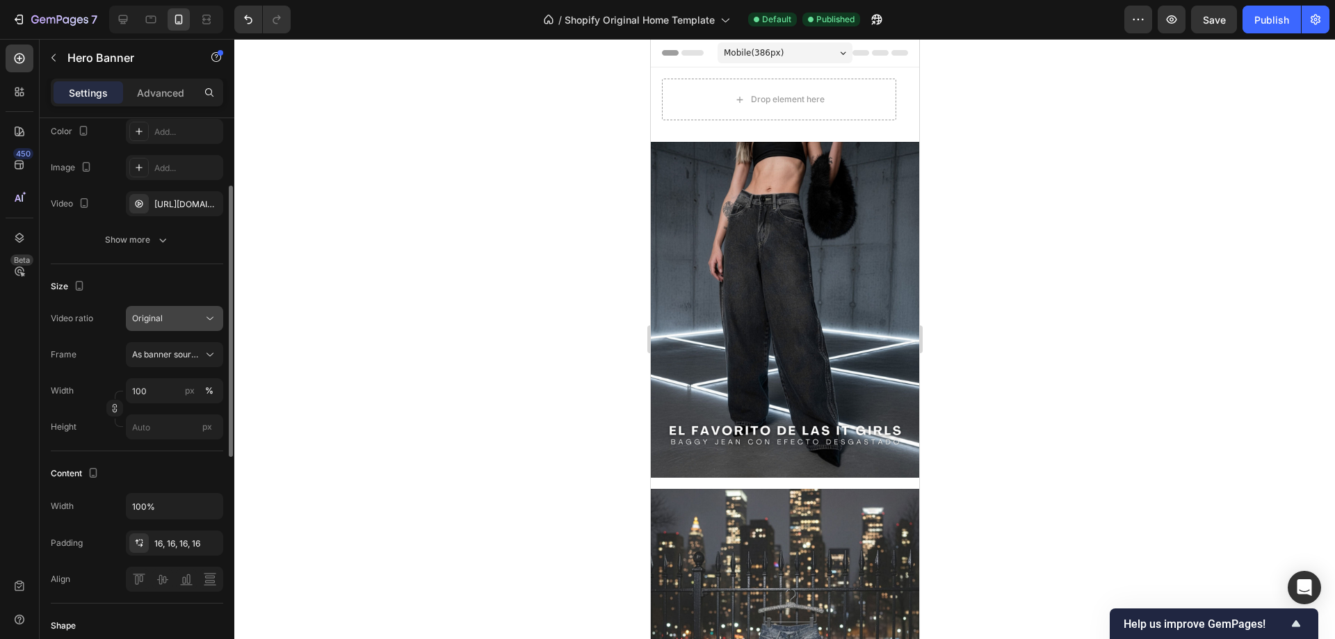
click at [170, 321] on div "Original" at bounding box center [167, 318] width 71 height 13
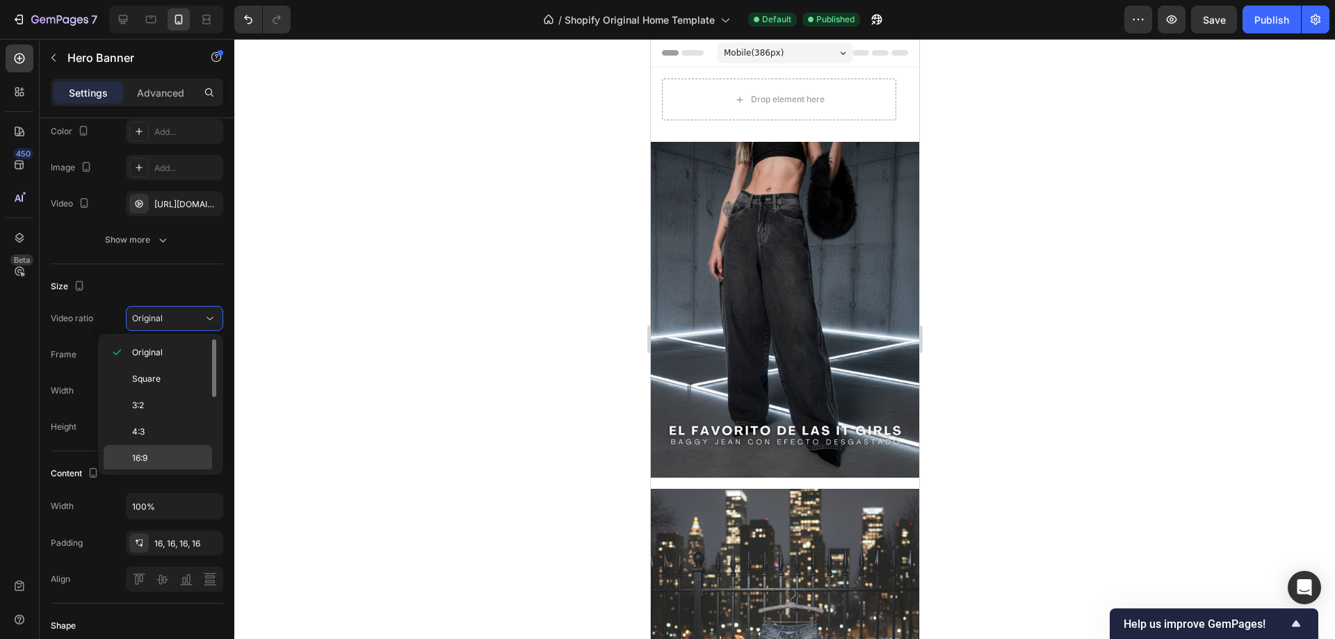
click at [165, 452] on p "16:9" at bounding box center [169, 458] width 74 height 13
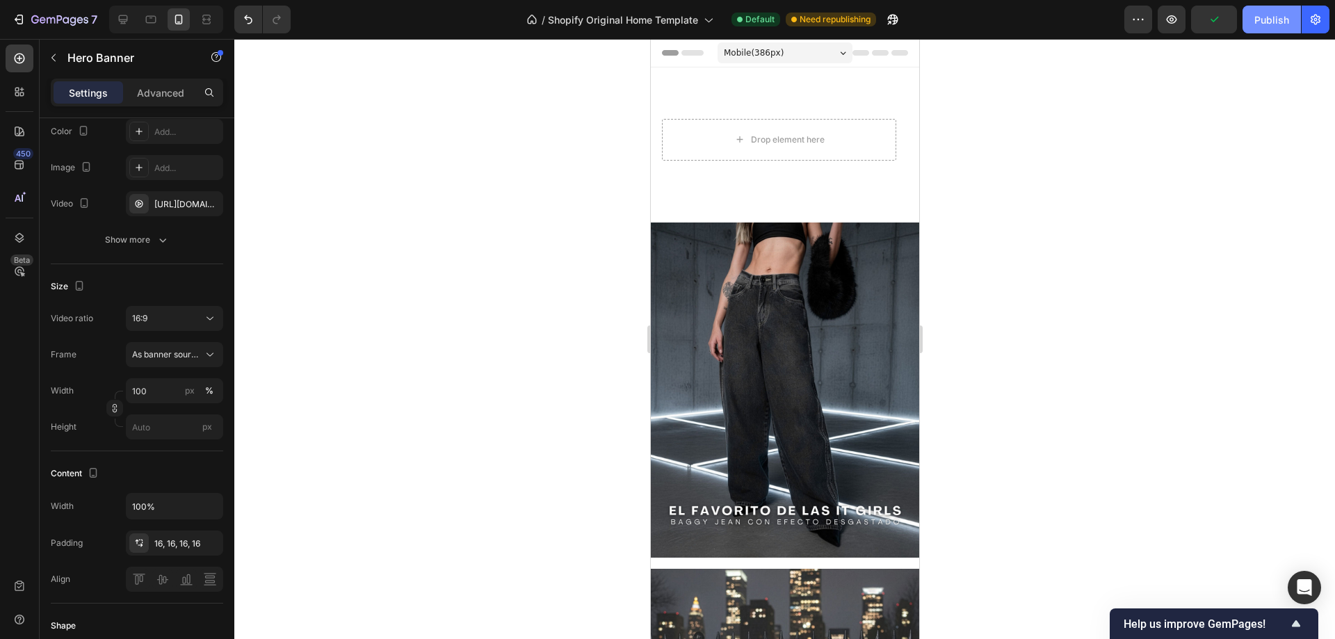
click at [1269, 21] on div "Publish" at bounding box center [1271, 20] width 35 height 15
click at [654, 78] on video "Background Image" at bounding box center [778, 139] width 257 height 145
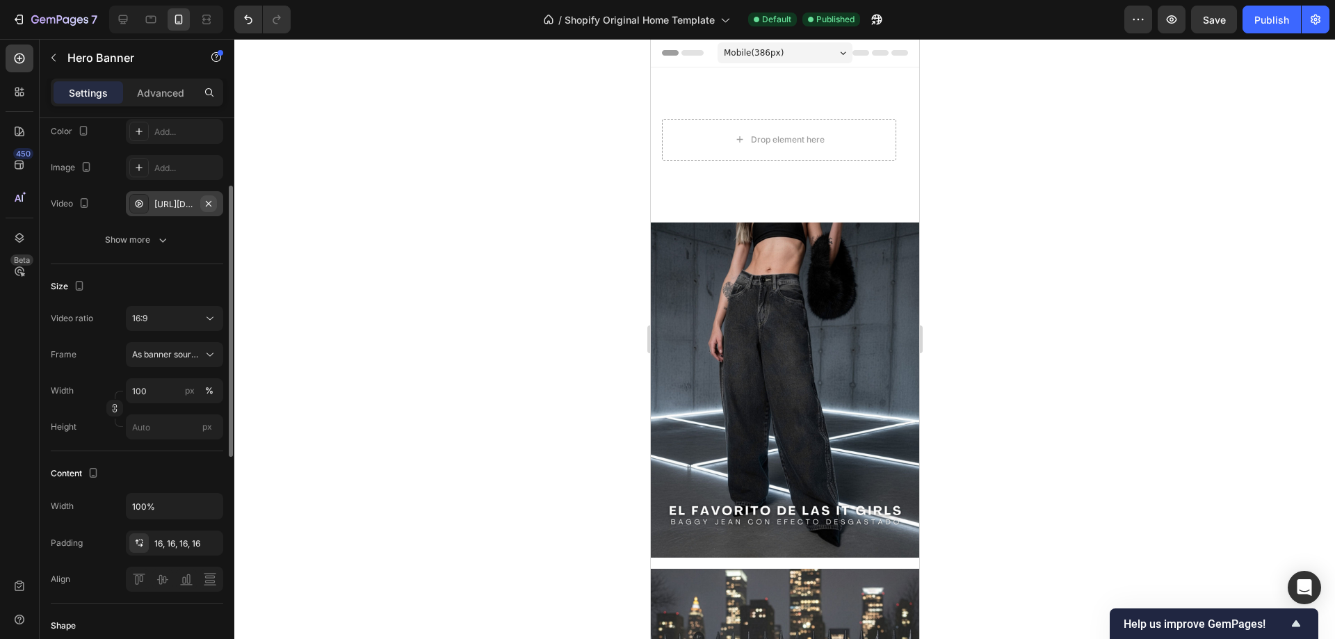
click at [216, 204] on button "button" at bounding box center [208, 203] width 17 height 17
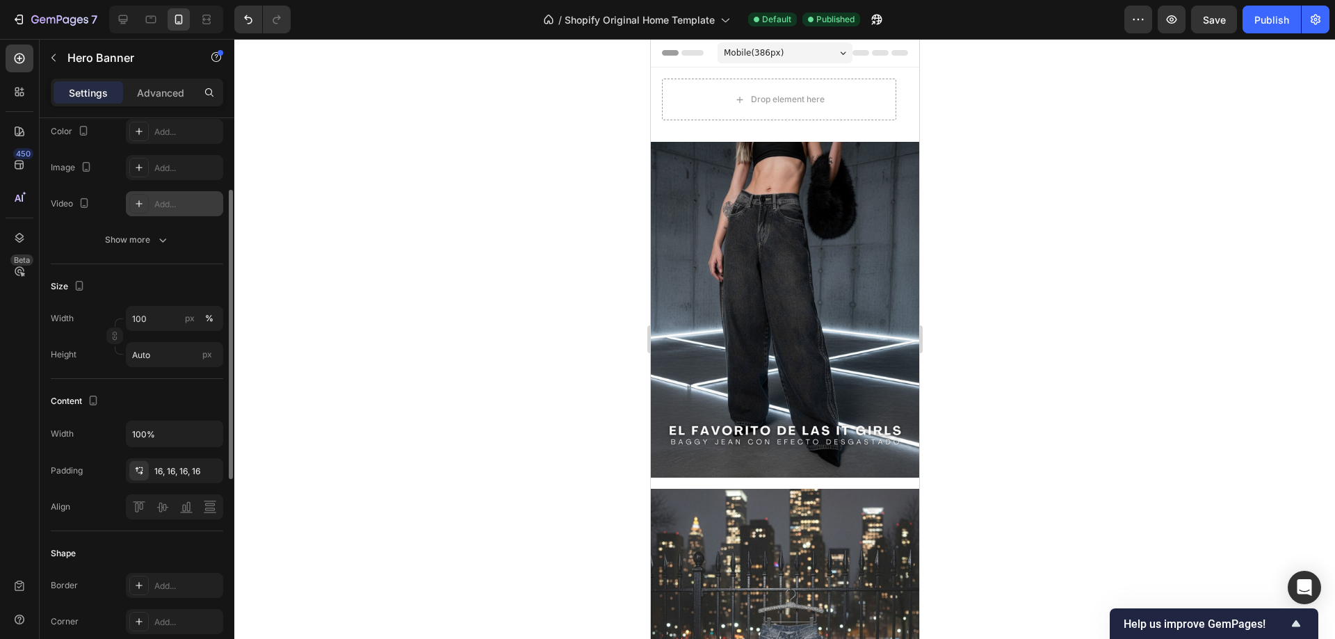
click at [184, 208] on div "Add..." at bounding box center [186, 204] width 65 height 13
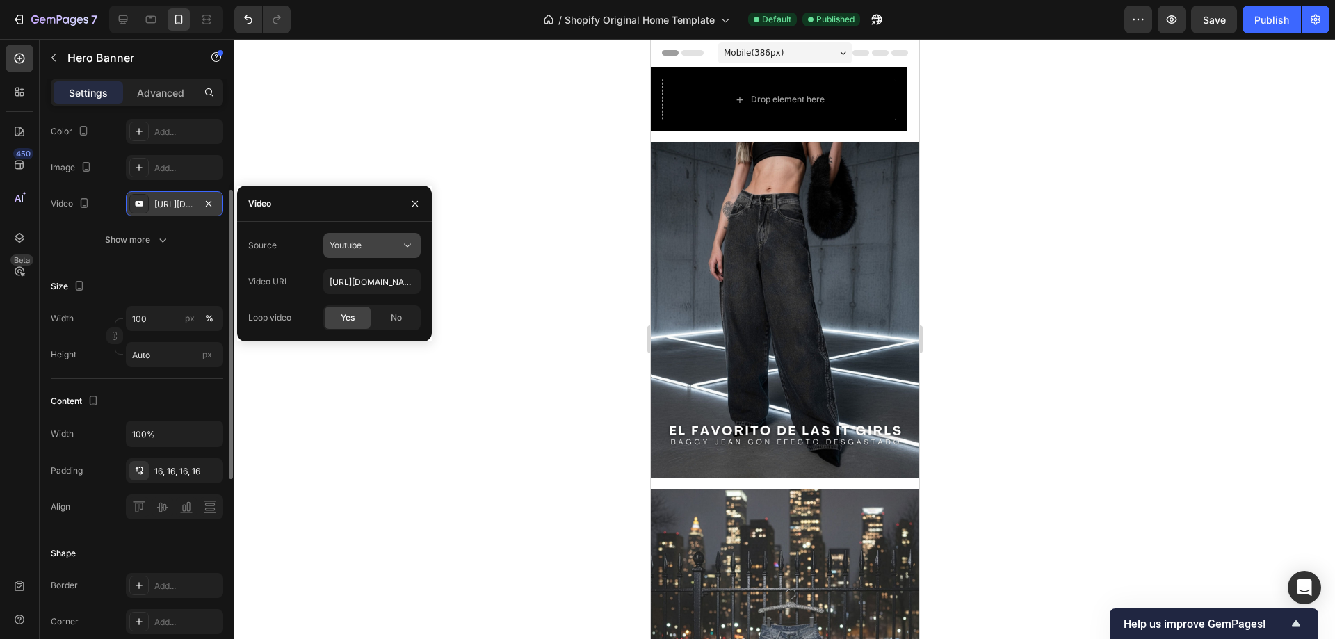
click at [401, 252] on icon at bounding box center [408, 246] width 14 height 14
click at [363, 277] on span "Video hosting" at bounding box center [356, 279] width 53 height 13
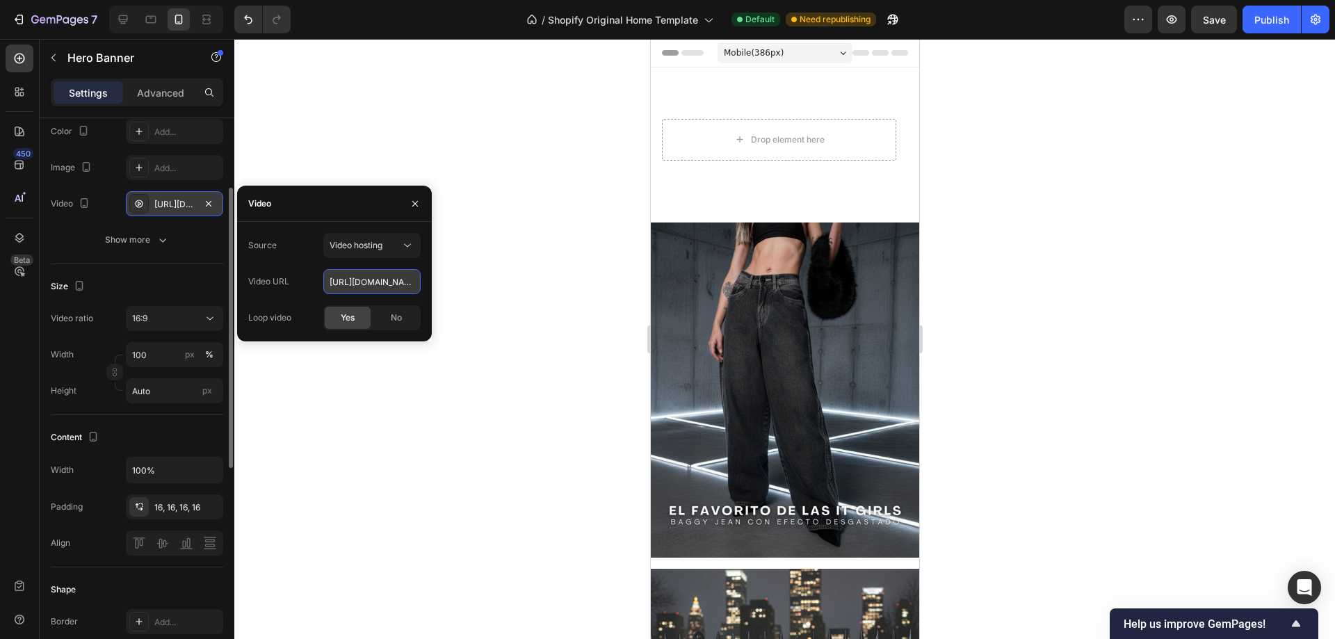
click at [369, 284] on input "[URL][DOMAIN_NAME]" at bounding box center [371, 281] width 97 height 25
paste input "8ab3abdd021c4f4b9082e13a228e2d46"
type input "[URL][DOMAIN_NAME]"
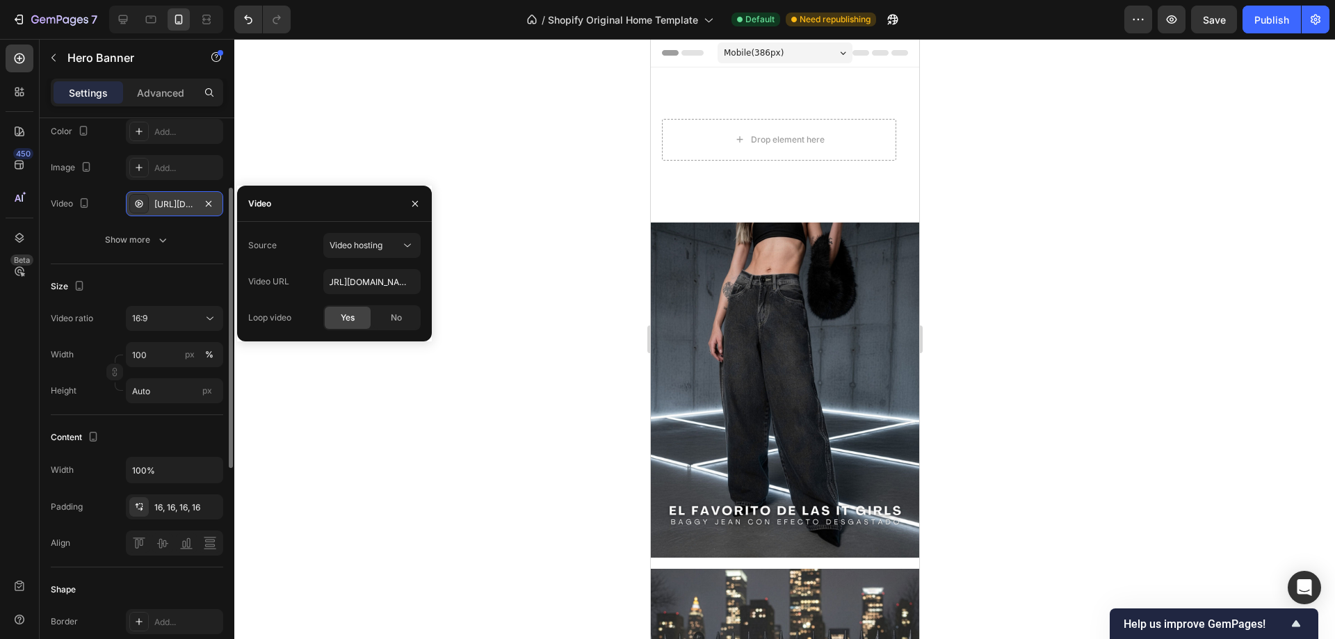
click at [300, 297] on div "Source Video hosting Video URL [URL][DOMAIN_NAME] Loop video Yes No" at bounding box center [334, 281] width 172 height 97
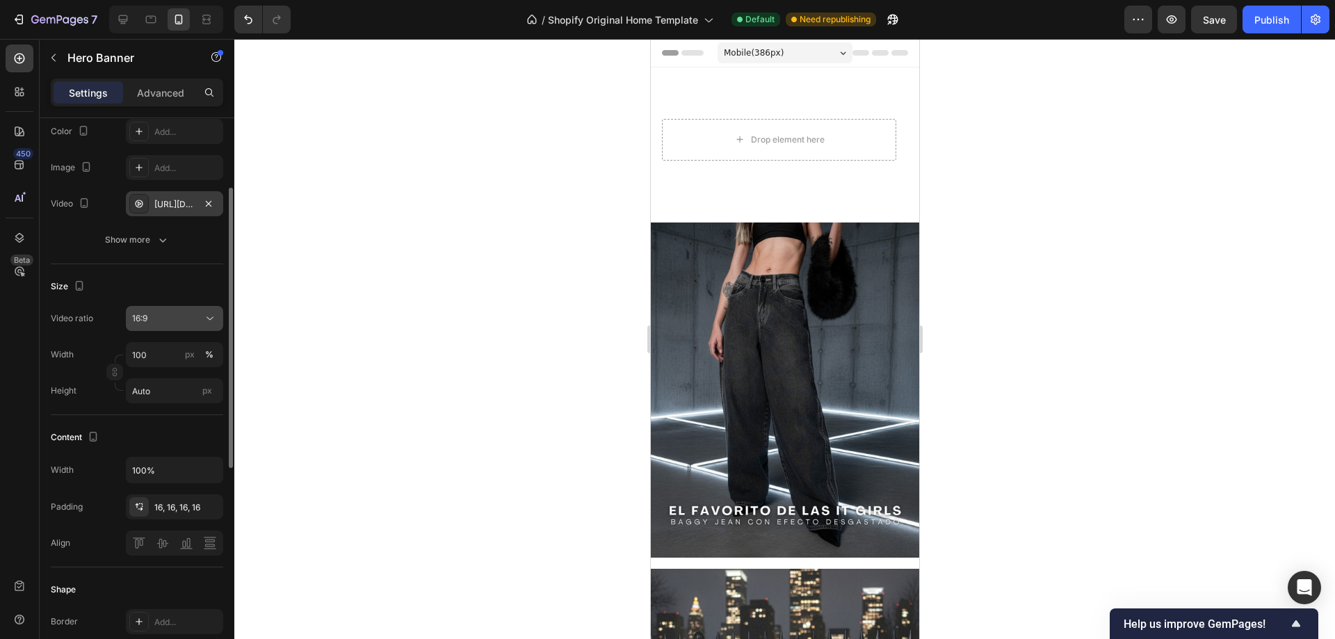
click at [171, 321] on div "16:9" at bounding box center [167, 318] width 71 height 13
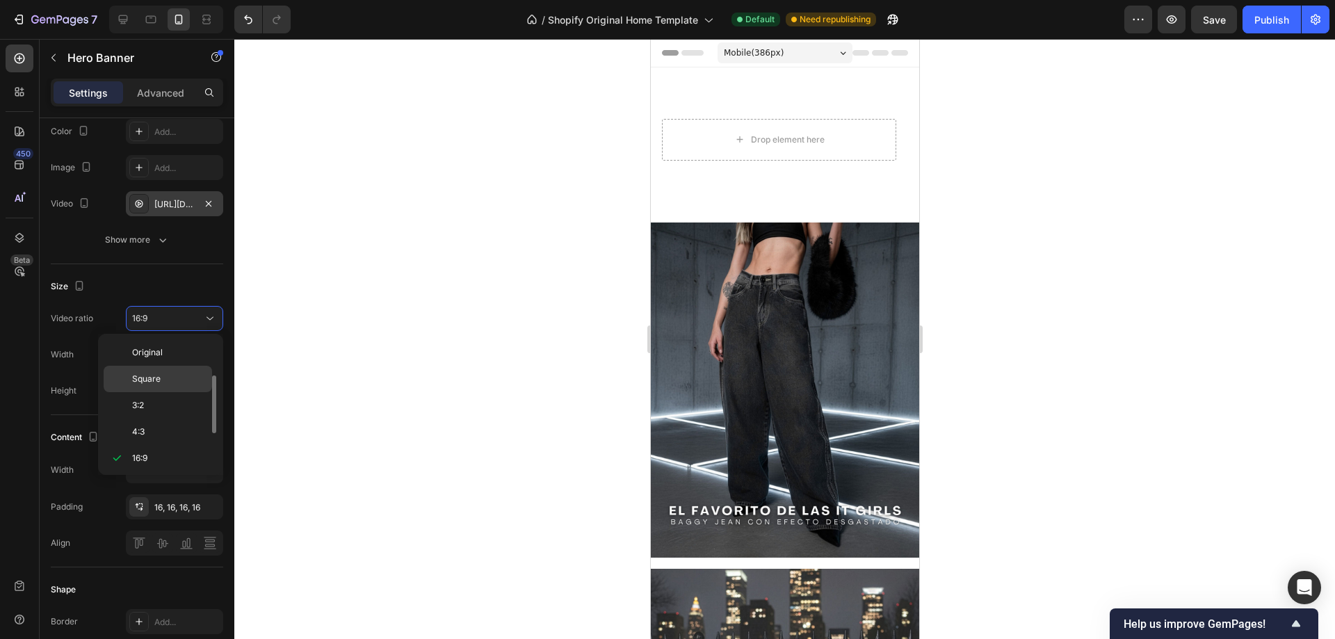
scroll to position [25, 0]
click at [161, 359] on p "Square" at bounding box center [169, 354] width 74 height 13
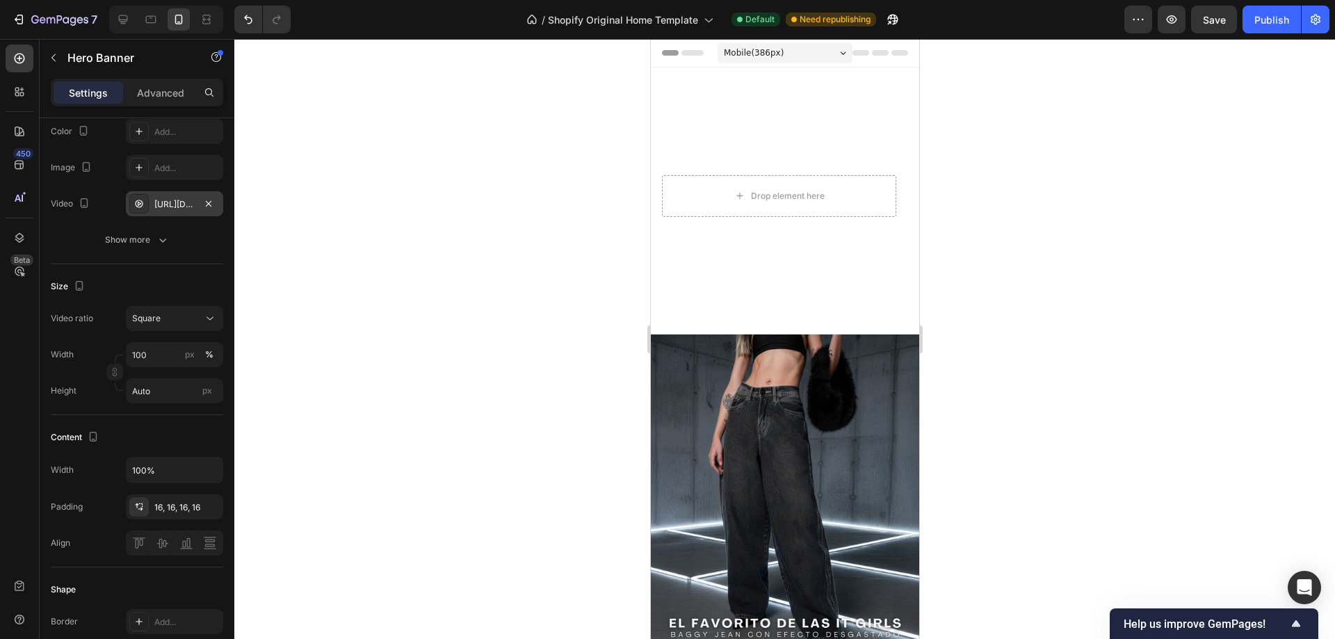
click at [760, 268] on video "Background Image" at bounding box center [778, 195] width 257 height 257
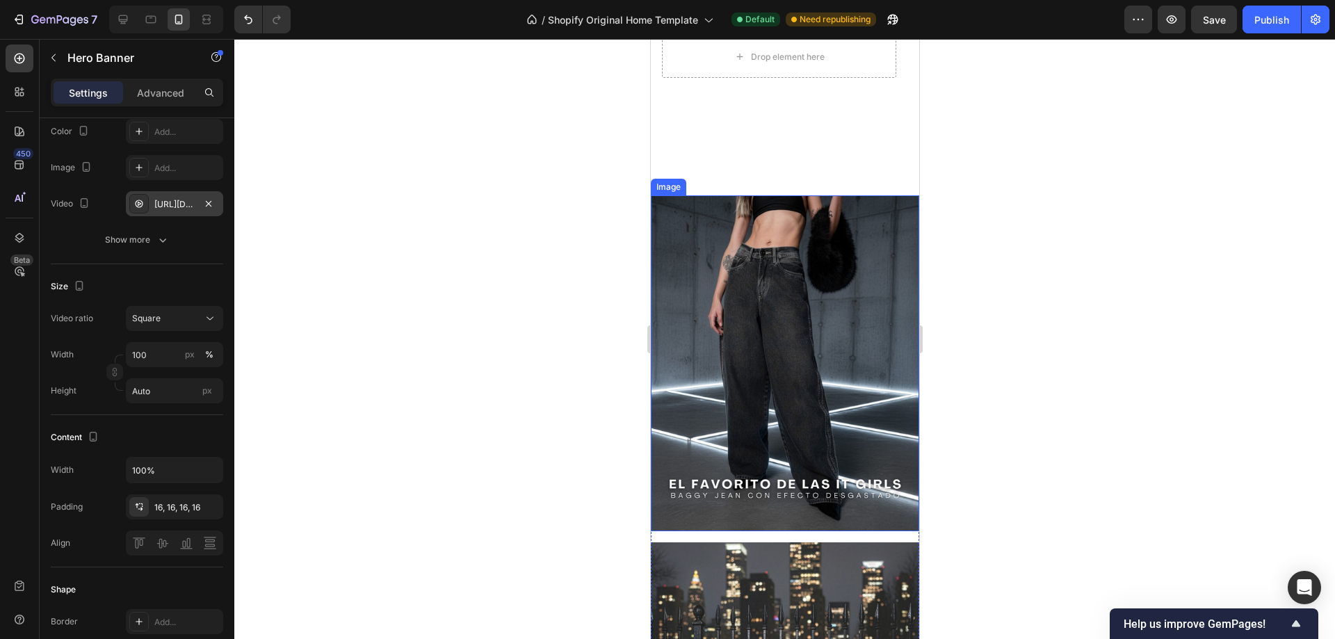
scroll to position [0, 0]
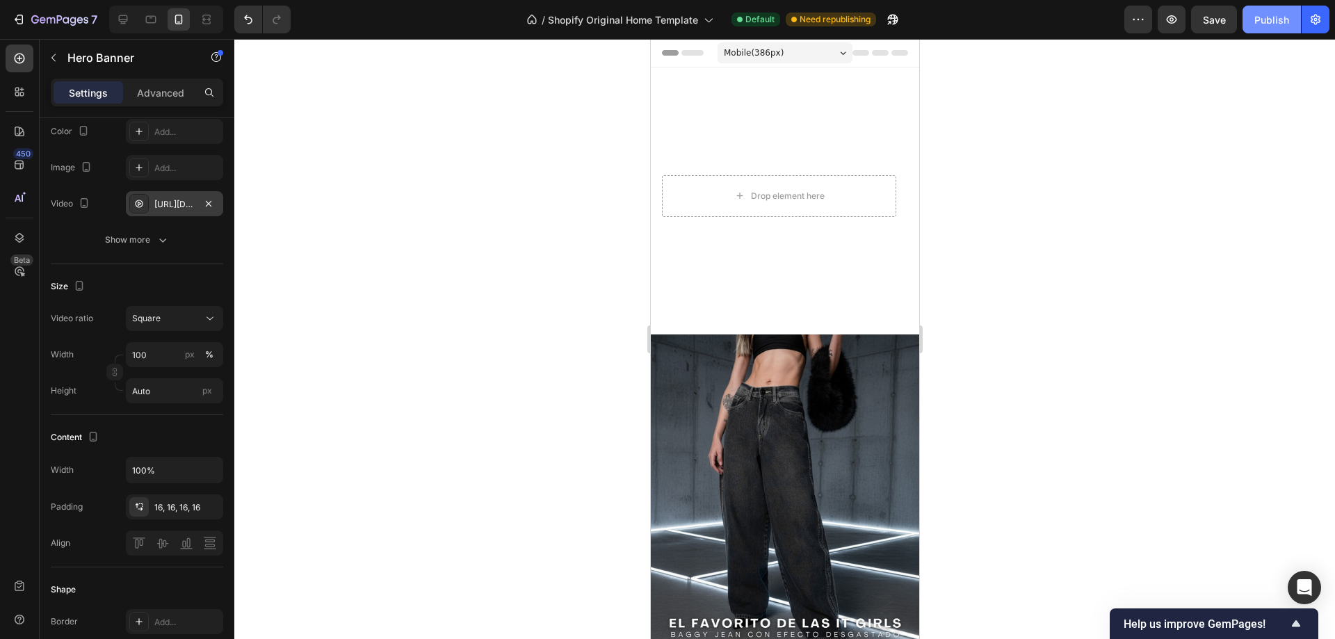
click at [1282, 26] on div "Publish" at bounding box center [1271, 20] width 35 height 15
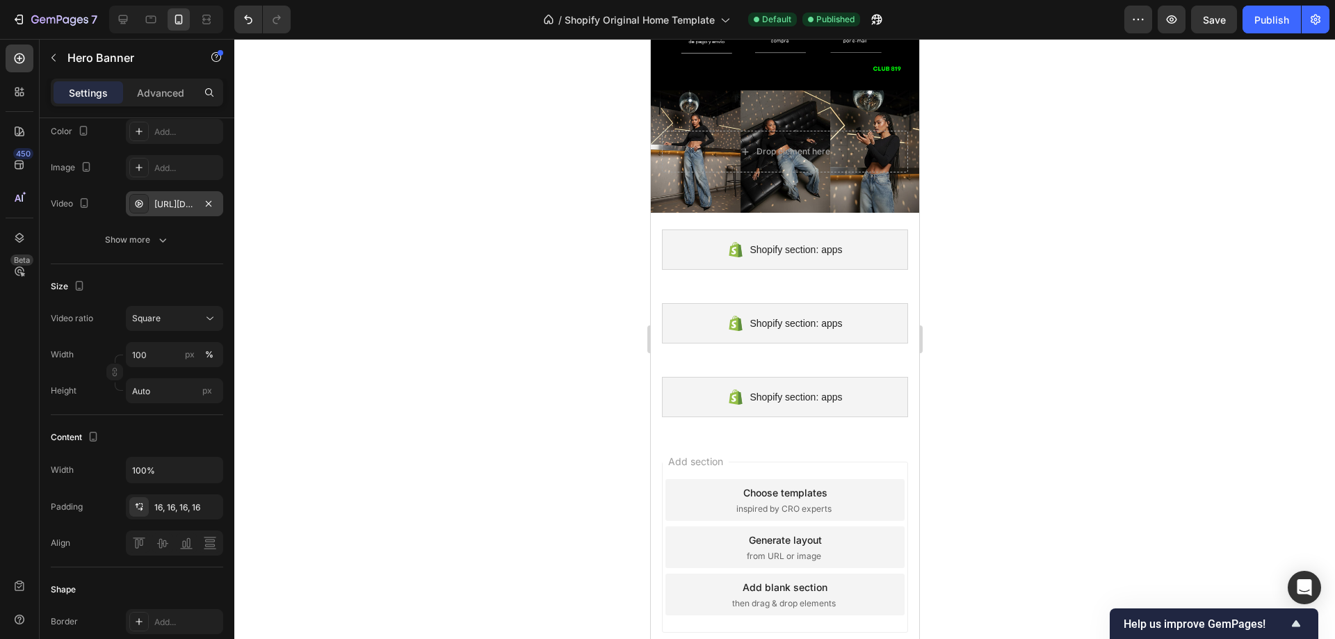
scroll to position [2964, 0]
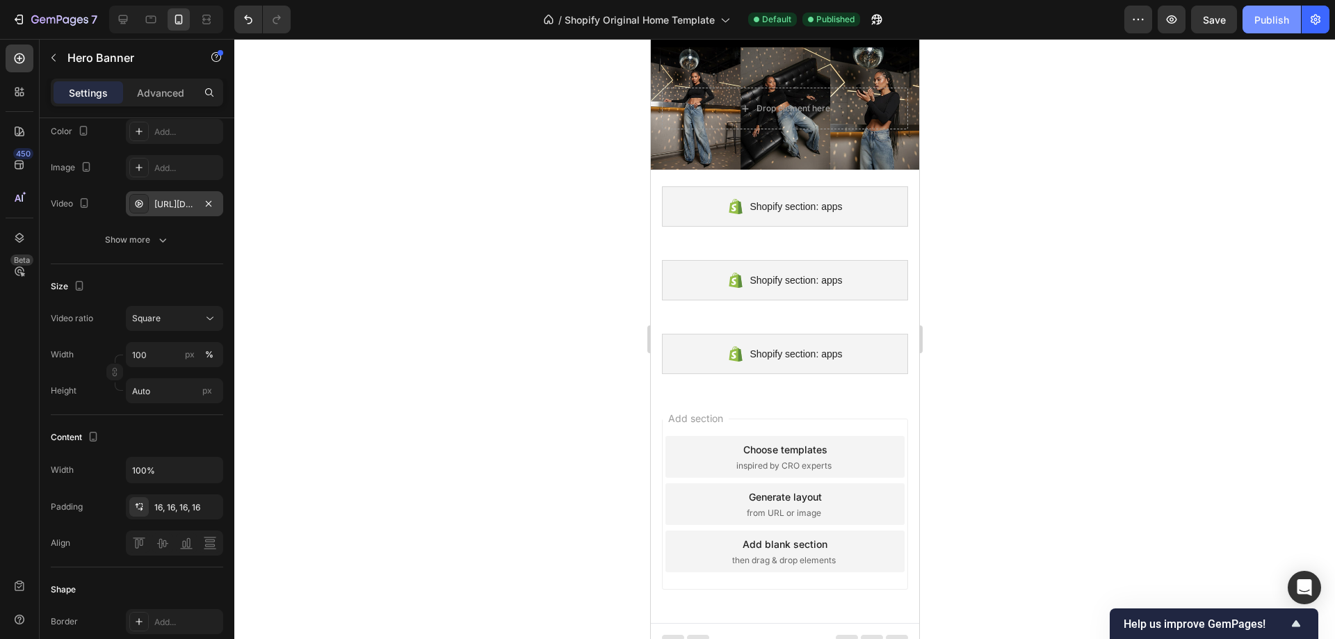
click at [1277, 29] on button "Publish" at bounding box center [1272, 20] width 58 height 28
